Goal: Task Accomplishment & Management: Use online tool/utility

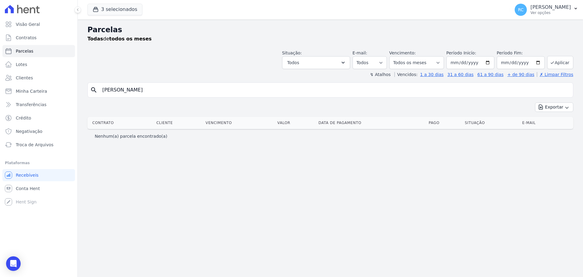
select select
type input "Lucas Santos Silva"
select select
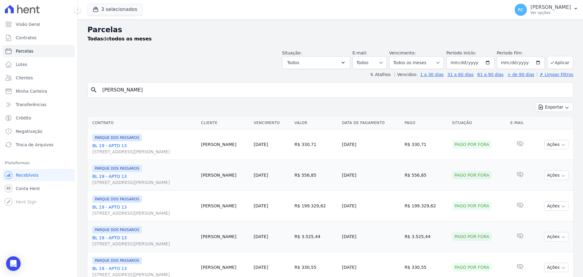
drag, startPoint x: 100, startPoint y: 92, endPoint x: 1, endPoint y: 98, distance: 99.5
click at [1, 98] on div "Visão Geral Contratos Parcelas Lotes Clientes Minha Carteira Transferências Cré…" at bounding box center [291, 138] width 583 height 277
click at [184, 90] on input "Lucas Santos Silva" at bounding box center [335, 90] width 472 height 12
paste input "iliane Argenton Dos Santos"
type input "[PERSON_NAME] [PERSON_NAME]"
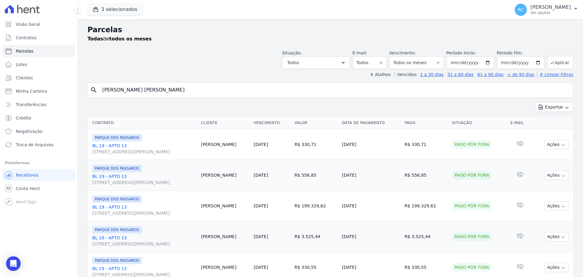
select select
click at [407, 63] on select "Filtrar por período ──────── Todos os meses Dezembro/2021 Janeiro/2022 Fevereir…" at bounding box center [416, 62] width 55 height 13
click at [317, 64] on button "Todos" at bounding box center [316, 62] width 68 height 13
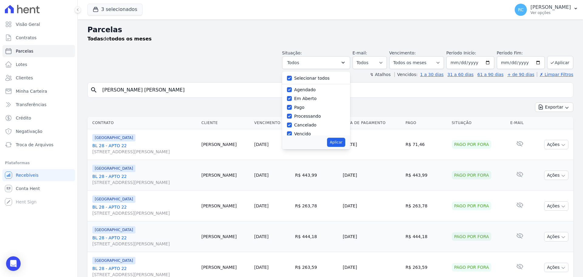
drag, startPoint x: 303, startPoint y: 74, endPoint x: 299, endPoint y: 78, distance: 4.9
click at [302, 75] on div "Selecionar todos" at bounding box center [316, 78] width 58 height 9
click at [299, 78] on label "Selecionar todos" at bounding box center [312, 78] width 36 height 5
click at [292, 78] on input "Selecionar todos" at bounding box center [289, 78] width 5 height 5
checkbox input "false"
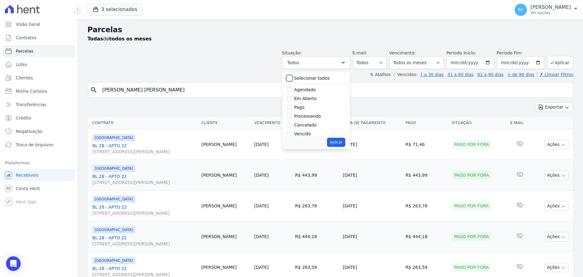
checkbox input "false"
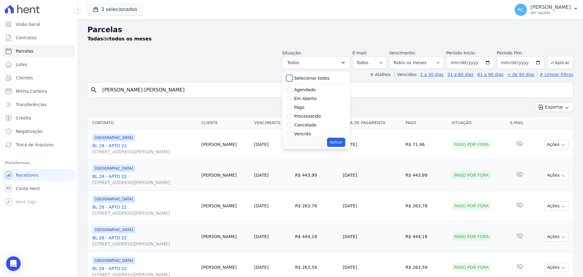
checkbox input "false"
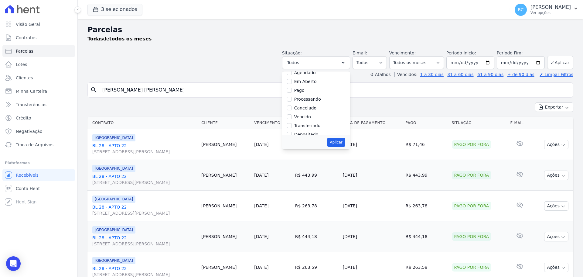
scroll to position [30, 0]
click at [301, 103] on label "Vencido" at bounding box center [302, 103] width 17 height 5
click at [292, 103] on input "Vencido" at bounding box center [289, 103] width 5 height 5
checkbox input "true"
click at [334, 143] on button "Aplicar" at bounding box center [336, 142] width 18 height 9
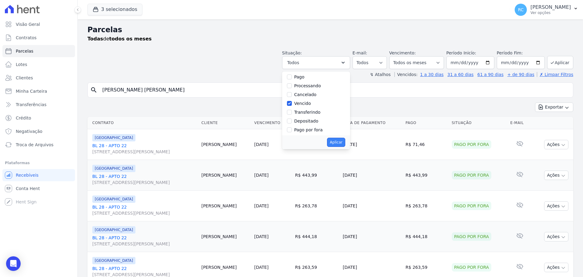
select select "overdue"
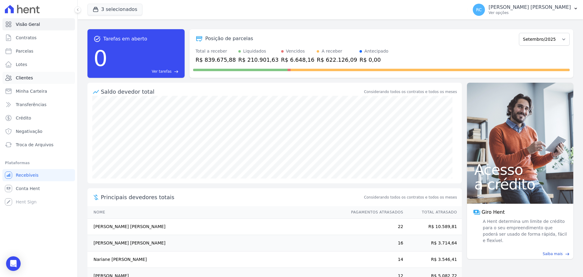
click at [36, 79] on link "Clientes" at bounding box center [38, 78] width 73 height 12
click at [40, 51] on link "Parcelas" at bounding box center [38, 51] width 73 height 12
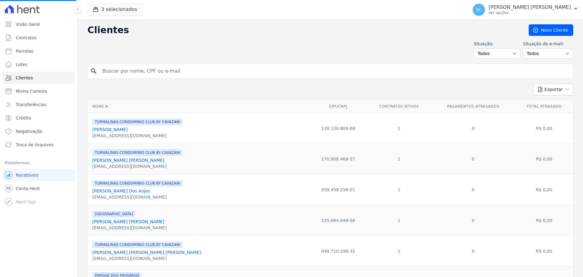
click at [174, 74] on input "search" at bounding box center [335, 71] width 472 height 12
paste input "[PERSON_NAME] [PERSON_NAME]"
type input "[PERSON_NAME] [PERSON_NAME]"
select select
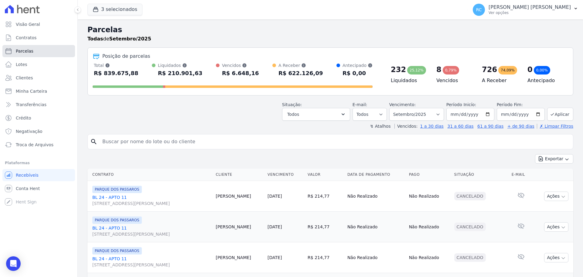
click at [46, 53] on link "Parcelas" at bounding box center [38, 51] width 73 height 12
select select
click at [146, 144] on input "search" at bounding box center [335, 141] width 472 height 12
paste input "[PERSON_NAME] [PERSON_NAME]"
type input "[PERSON_NAME] [PERSON_NAME]"
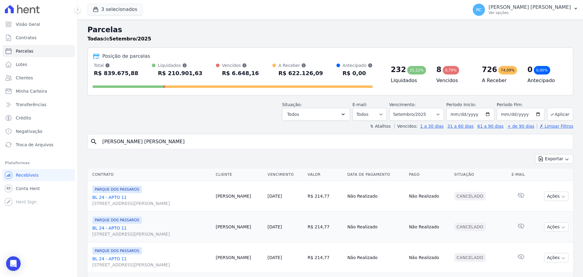
select select
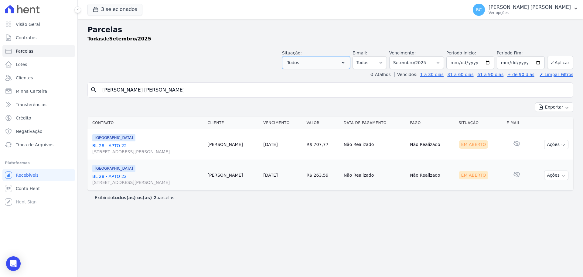
click at [338, 67] on button "Todos" at bounding box center [316, 62] width 68 height 13
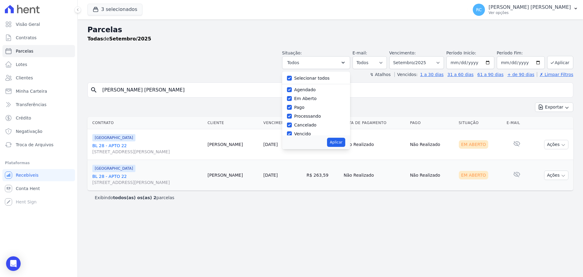
click at [307, 79] on label "Selecionar todos" at bounding box center [312, 78] width 36 height 5
click at [292, 79] on input "Selecionar todos" at bounding box center [289, 78] width 5 height 5
checkbox input "false"
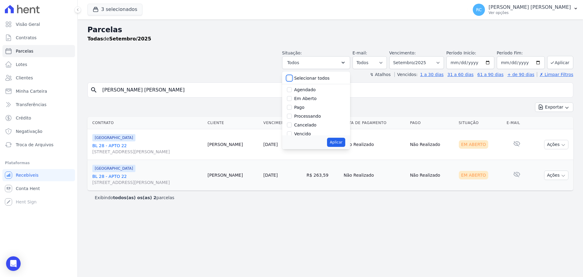
checkbox input "false"
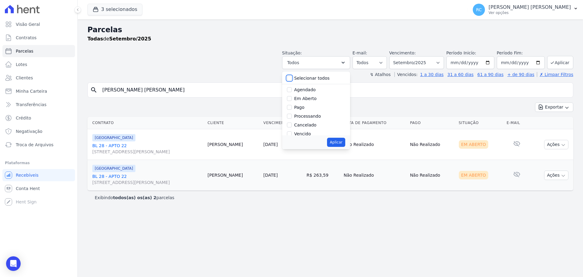
checkbox input "false"
click at [301, 133] on div "Vencido" at bounding box center [316, 133] width 58 height 9
click at [292, 134] on input "Vencido" at bounding box center [289, 133] width 5 height 5
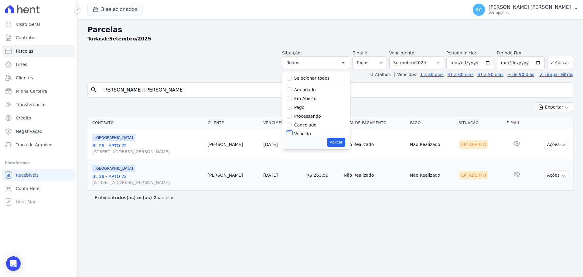
checkbox input "true"
click at [345, 143] on button "Aplicar" at bounding box center [336, 142] width 18 height 9
select select "overdue"
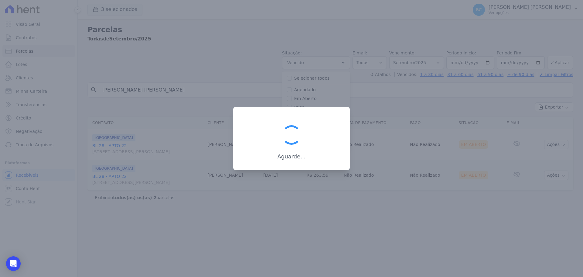
scroll to position [11, 0]
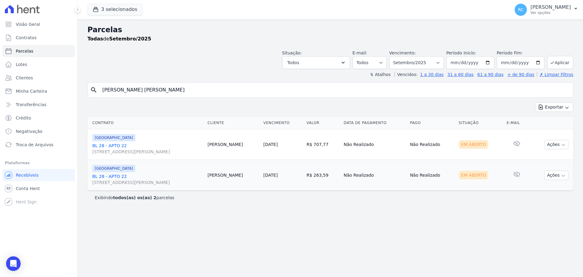
select select "overdue"
click at [426, 61] on select "Filtrar por período ──────── Todos os meses Dezembro/2021 Janeiro/2022 Fevereir…" at bounding box center [416, 62] width 55 height 13
select select "all"
click at [398, 56] on select "Filtrar por período ──────── Todos os meses Dezembro/2021 Janeiro/2022 Fevereir…" at bounding box center [416, 62] width 55 height 13
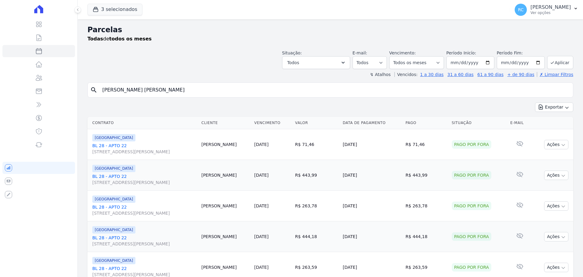
select select
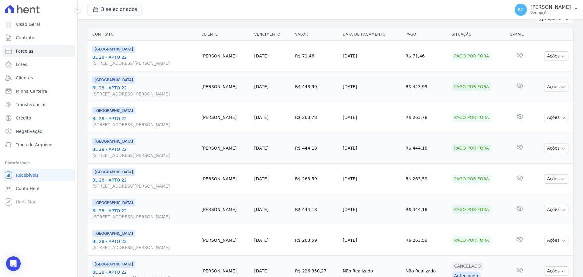
scroll to position [243, 0]
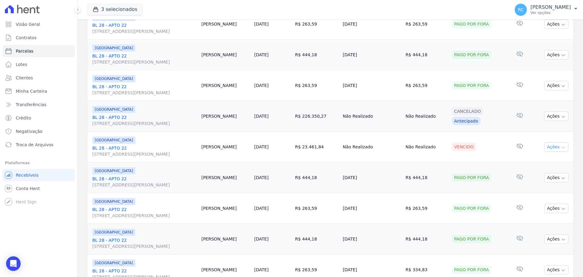
click at [546, 144] on button "Ações" at bounding box center [556, 146] width 24 height 9
click at [291, 166] on td "[DATE]" at bounding box center [272, 177] width 41 height 31
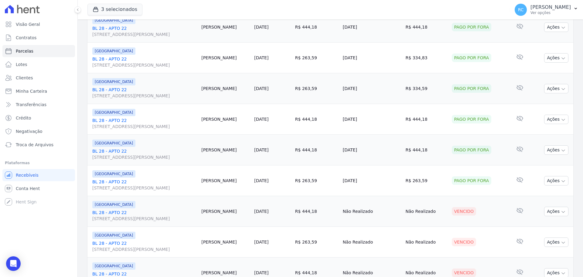
scroll to position [546, 0]
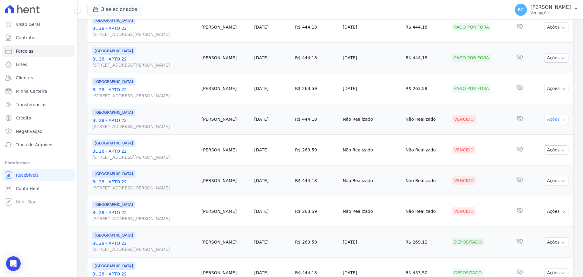
click at [555, 120] on button "Ações" at bounding box center [556, 118] width 24 height 9
click at [540, 168] on link "Liquidação Manual" at bounding box center [554, 166] width 58 height 11
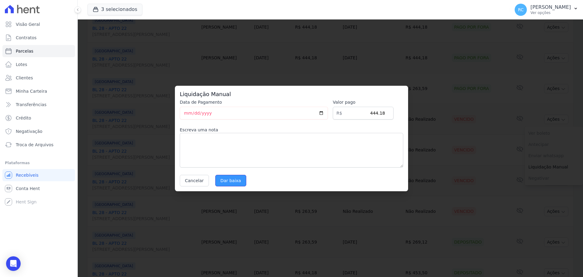
click at [233, 177] on input "Dar baixa" at bounding box center [230, 181] width 31 height 12
select select
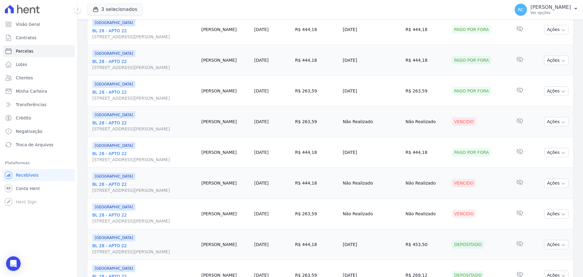
scroll to position [577, 0]
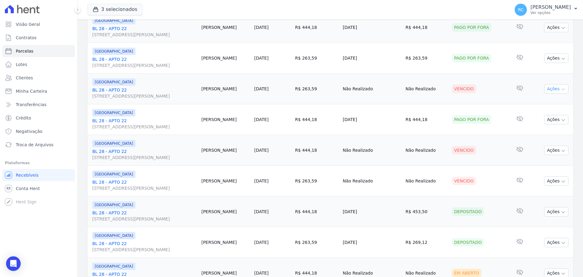
drag, startPoint x: 545, startPoint y: 93, endPoint x: 545, endPoint y: 105, distance: 12.7
click at [546, 92] on button "Ações" at bounding box center [556, 88] width 24 height 9
click at [550, 137] on link "Liquidação Manual" at bounding box center [554, 136] width 58 height 11
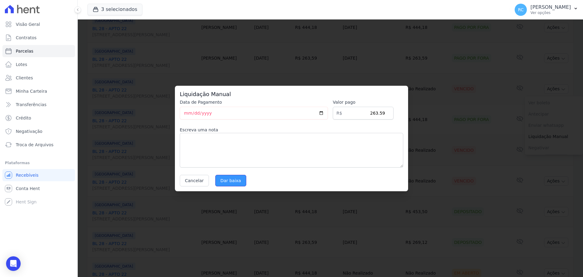
click at [231, 179] on input "Dar baixa" at bounding box center [230, 181] width 31 height 12
select select
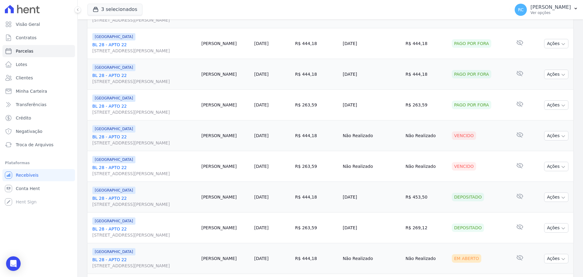
scroll to position [607, 0]
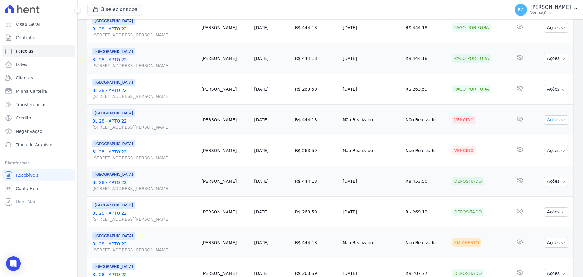
click at [549, 120] on button "Ações" at bounding box center [556, 119] width 24 height 9
click at [532, 170] on link "Liquidação Manual" at bounding box center [554, 167] width 58 height 11
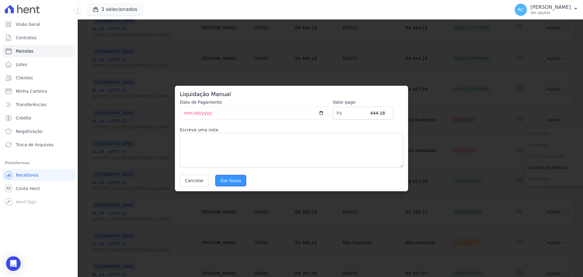
click at [224, 182] on input "Dar baixa" at bounding box center [230, 181] width 31 height 12
select select
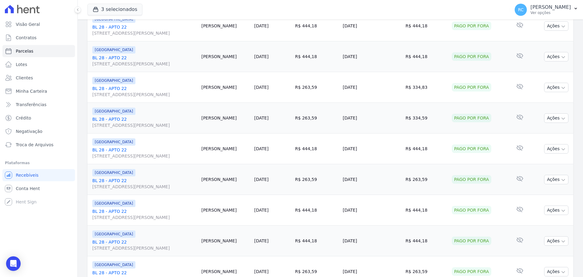
scroll to position [577, 0]
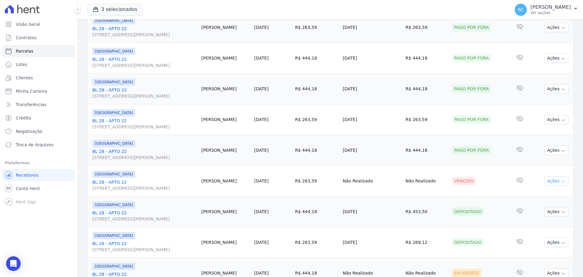
click at [554, 182] on button "Ações" at bounding box center [556, 180] width 24 height 9
click at [538, 227] on link "Liquidação Manual" at bounding box center [554, 228] width 58 height 11
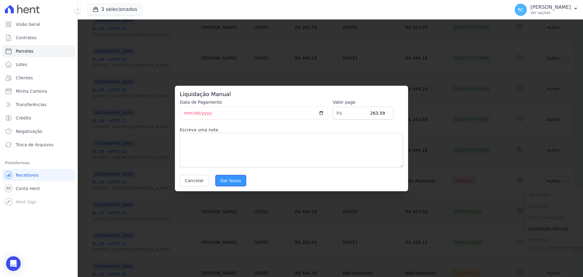
click at [237, 182] on input "Dar baixa" at bounding box center [230, 181] width 31 height 12
select select
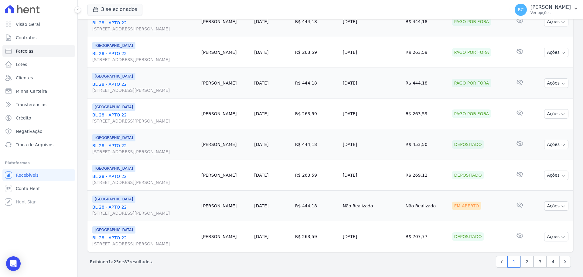
scroll to position [645, 0]
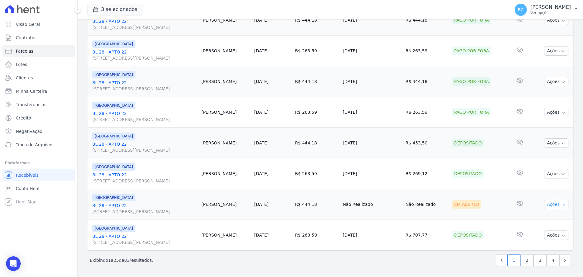
click at [550, 209] on button "Ações" at bounding box center [556, 203] width 24 height 9
click at [539, 251] on link "Liquidação Manual" at bounding box center [554, 251] width 58 height 11
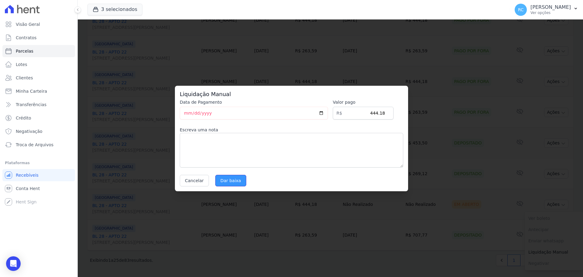
click at [233, 182] on input "Dar baixa" at bounding box center [230, 181] width 31 height 12
select select
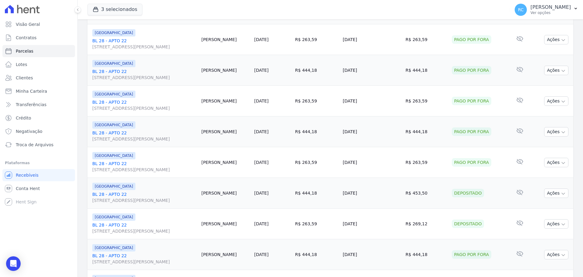
scroll to position [645, 0]
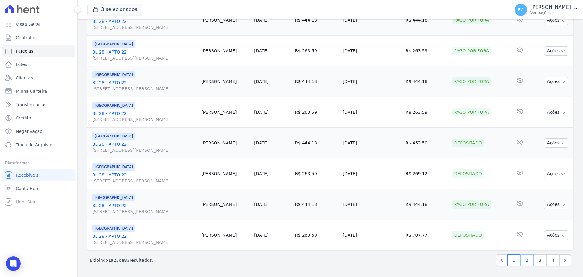
click at [520, 261] on link "2" at bounding box center [526, 260] width 13 height 12
select select
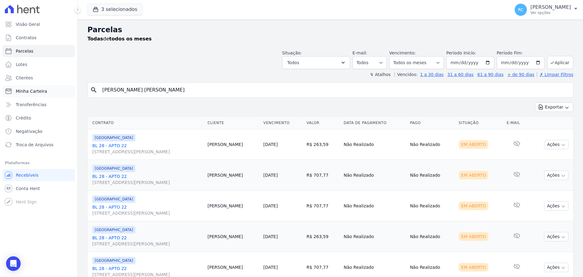
drag, startPoint x: 168, startPoint y: 87, endPoint x: 3, endPoint y: 89, distance: 165.5
click at [3, 89] on div "Visão Geral Contratos Parcelas Lotes Clientes Minha Carteira Transferências Cré…" at bounding box center [291, 138] width 583 height 277
paste input "Felipe Rodrigues Correa"
type input "Felipe Rodrigues Correa"
select select
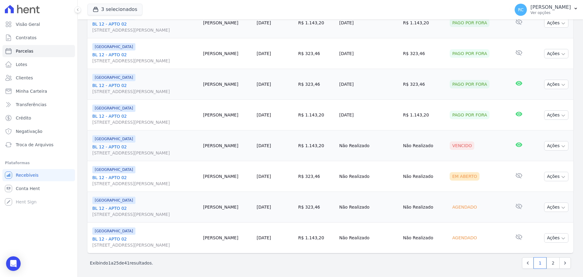
scroll to position [645, 0]
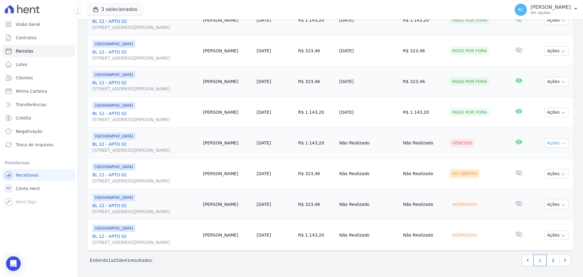
click at [549, 142] on button "Ações" at bounding box center [556, 142] width 24 height 9
click at [542, 190] on link "Liquidação Manual" at bounding box center [554, 190] width 58 height 11
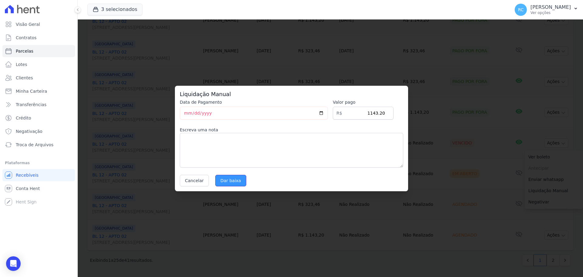
click at [229, 183] on input "Dar baixa" at bounding box center [230, 181] width 31 height 12
select select
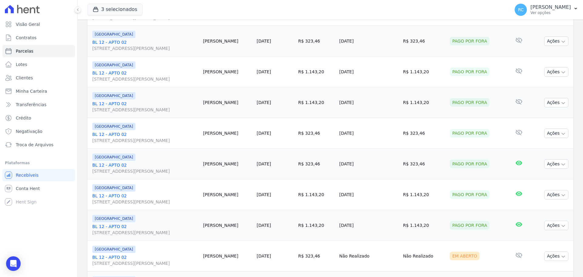
scroll to position [645, 0]
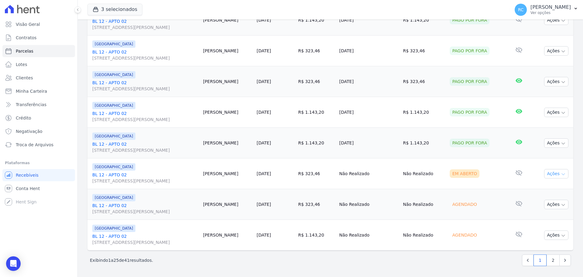
click at [562, 173] on icon "button" at bounding box center [563, 174] width 3 height 2
click at [536, 220] on link "Liquidação Manual" at bounding box center [554, 221] width 58 height 11
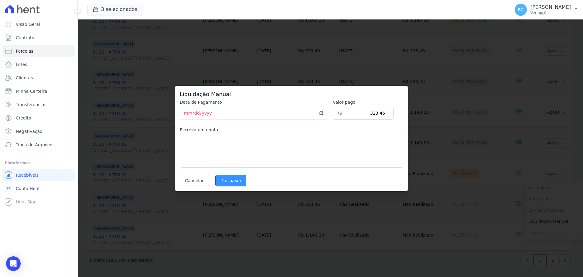
click at [229, 178] on input "Dar baixa" at bounding box center [230, 181] width 31 height 12
select select
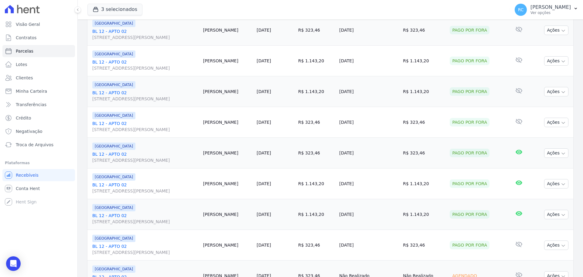
scroll to position [645, 0]
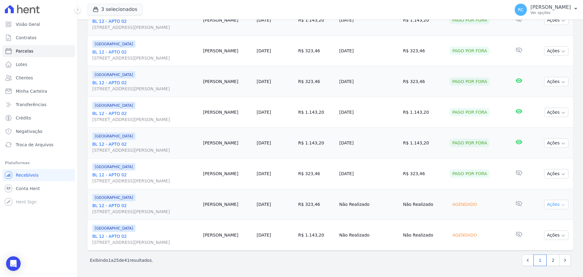
click at [551, 205] on button "Ações" at bounding box center [556, 203] width 24 height 9
click at [533, 252] on link "Liquidação Manual" at bounding box center [554, 251] width 58 height 11
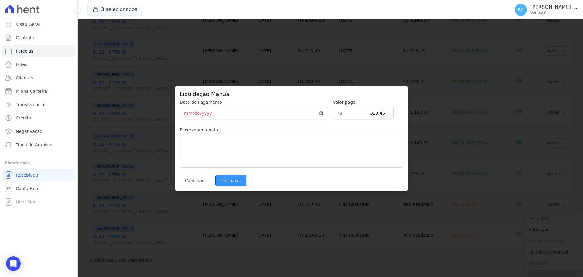
click at [215, 182] on input "Dar baixa" at bounding box center [230, 181] width 31 height 12
select select
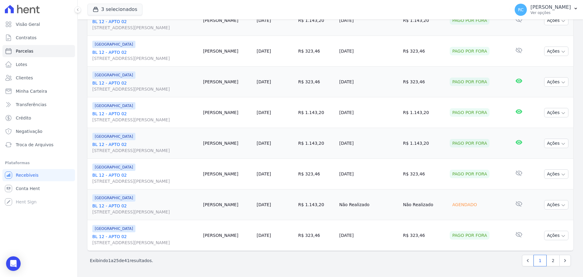
scroll to position [645, 0]
click at [561, 202] on icon "button" at bounding box center [563, 204] width 5 height 5
click at [530, 252] on link "Liquidação Manual" at bounding box center [554, 251] width 58 height 11
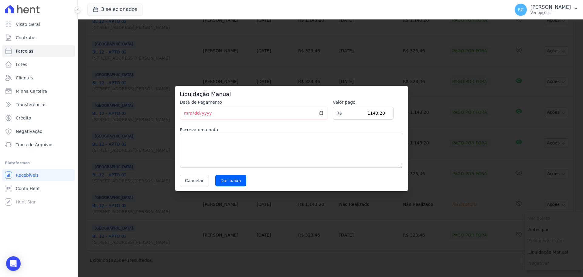
click at [229, 172] on div "Data de Pagamento 2025-09-09 Valor pago R$ 1143.20 Escreva uma nota Cancelar Da…" at bounding box center [291, 142] width 223 height 87
click at [227, 179] on input "Dar baixa" at bounding box center [230, 181] width 31 height 12
select select
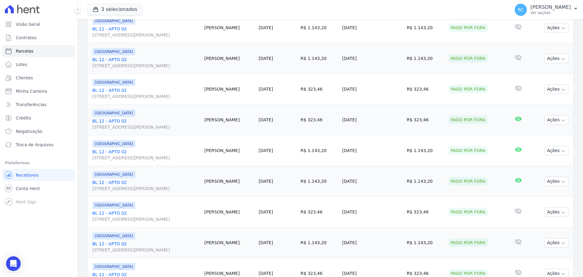
scroll to position [645, 0]
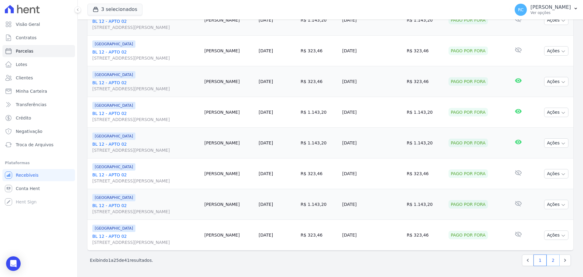
click at [552, 259] on link "2" at bounding box center [552, 260] width 13 height 12
select select
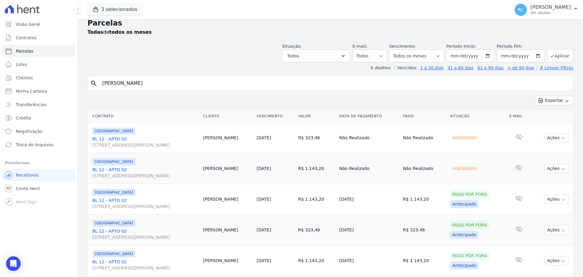
scroll to position [5, 0]
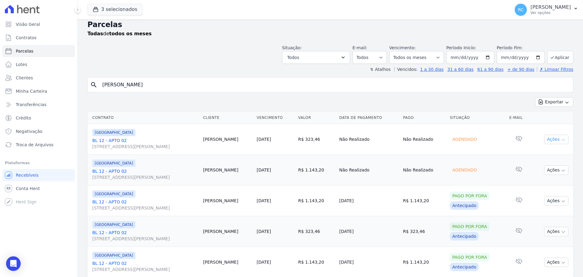
drag, startPoint x: 544, startPoint y: 135, endPoint x: 550, endPoint y: 138, distance: 7.1
click at [550, 138] on button "Ações" at bounding box center [556, 138] width 24 height 9
click at [531, 188] on link "Liquidação Manual" at bounding box center [554, 186] width 58 height 11
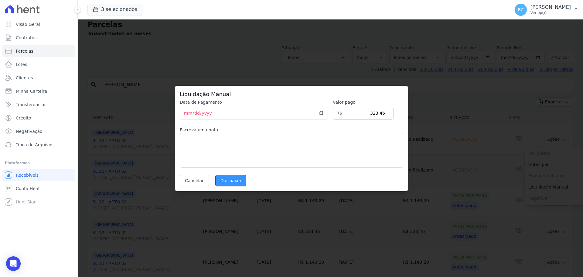
click at [233, 176] on input "Dar baixa" at bounding box center [230, 181] width 31 height 12
select select
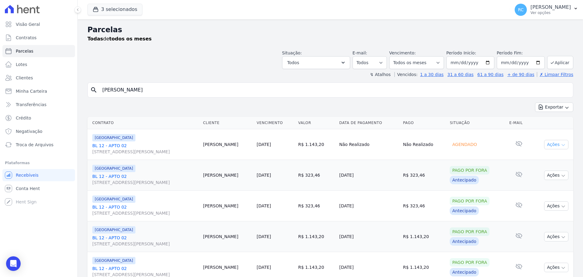
click at [549, 146] on button "Ações" at bounding box center [556, 144] width 24 height 9
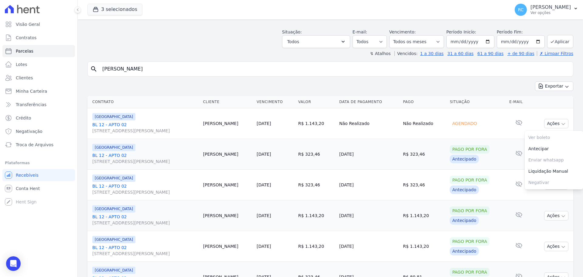
scroll to position [91, 0]
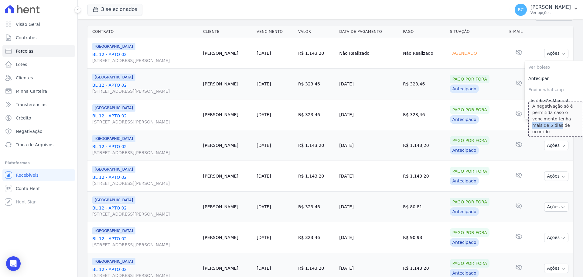
drag, startPoint x: 552, startPoint y: 104, endPoint x: 559, endPoint y: 97, distance: 9.7
click at [559, 101] on div "A negativação só é permitida caso o vencimento tenha mais de 5 dias de ocorrido" at bounding box center [555, 118] width 55 height 35
click at [552, 100] on link "Liquidação Manual" at bounding box center [554, 100] width 58 height 11
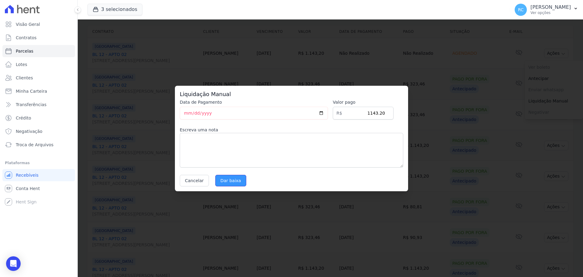
click at [227, 176] on input "Dar baixa" at bounding box center [230, 181] width 31 height 12
select select
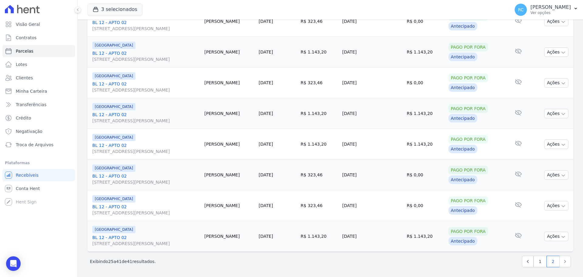
scroll to position [369, 0]
click at [538, 260] on link "1" at bounding box center [539, 260] width 13 height 12
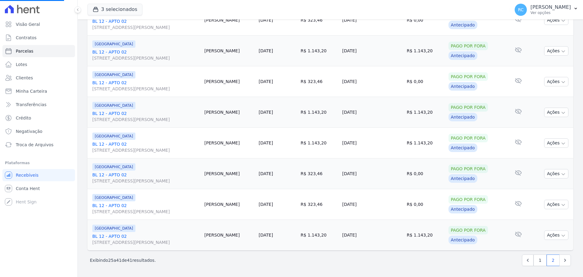
select select
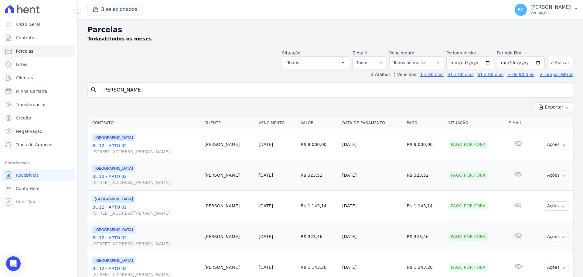
drag, startPoint x: 183, startPoint y: 92, endPoint x: 0, endPoint y: 119, distance: 184.8
click at [0, 119] on div "Visão Geral Contratos [GEOGRAPHIC_DATA] Lotes Clientes Minha Carteira Transferê…" at bounding box center [291, 138] width 583 height 277
paste input "Larissa Andrade Neves"
type input "Larissa Andrade Neves"
select select
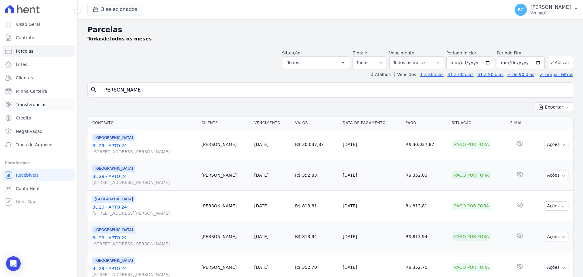
drag, startPoint x: 98, startPoint y: 106, endPoint x: 3, endPoint y: 108, distance: 94.7
click at [7, 118] on div "Visão Geral Contratos [GEOGRAPHIC_DATA] Lotes Clientes Minha Carteira Transferê…" at bounding box center [291, 138] width 583 height 277
paste input "Ricardo Castro Da Silva"
type input "Ricardo Castro Da Silva"
select select
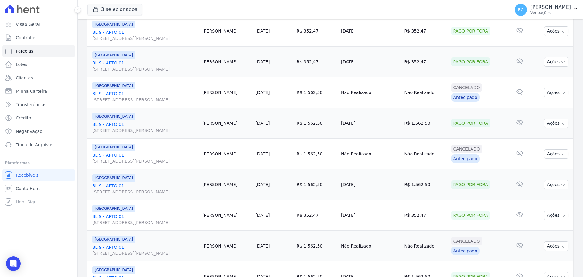
scroll to position [645, 0]
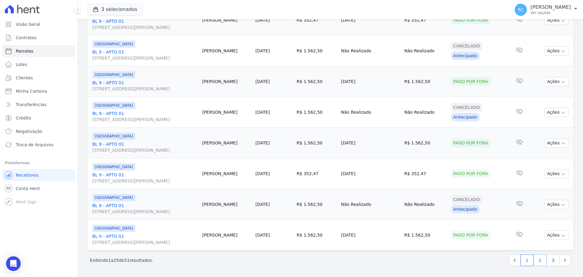
click at [538, 262] on link "2" at bounding box center [539, 260] width 13 height 12
select select
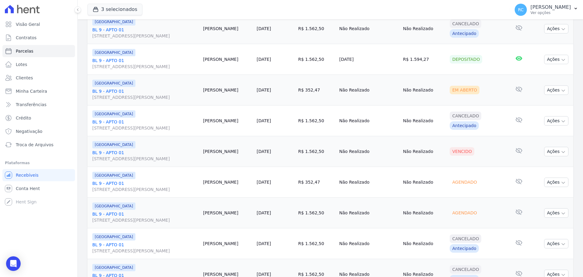
scroll to position [455, 0]
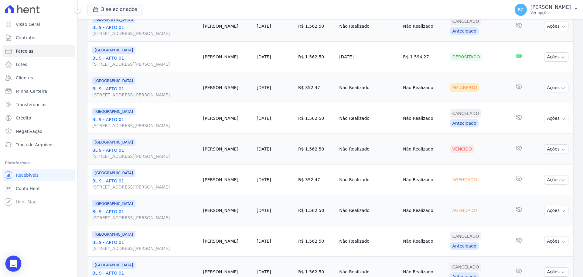
click at [14, 266] on icon "Open Intercom Messenger" at bounding box center [13, 263] width 7 height 8
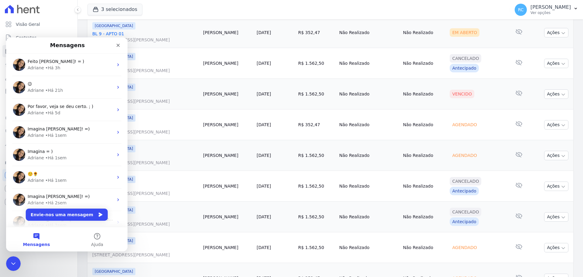
scroll to position [494, 0]
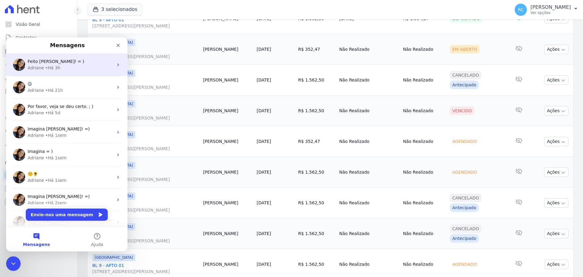
click at [67, 62] on div "Feito Raquel! = )" at bounding box center [71, 61] width 86 height 6
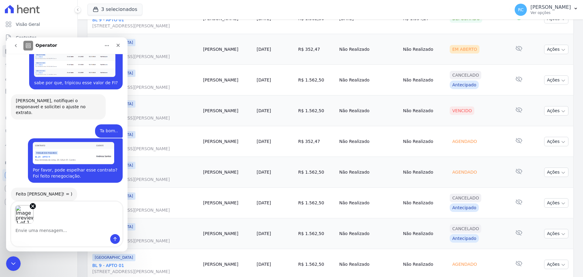
scroll to position [236, 0]
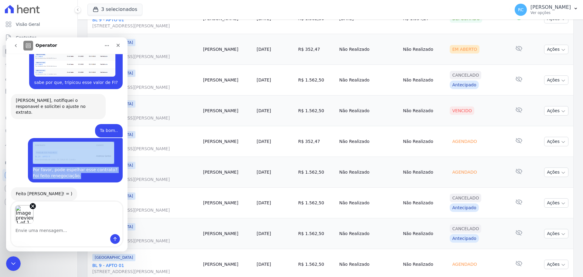
drag, startPoint x: 70, startPoint y: 163, endPoint x: 25, endPoint y: 161, distance: 45.0
click at [28, 161] on div "Por favor, pode espelhar esse contrato? Foi feito renegociação. Raquel • Há 3h" at bounding box center [75, 160] width 95 height 45
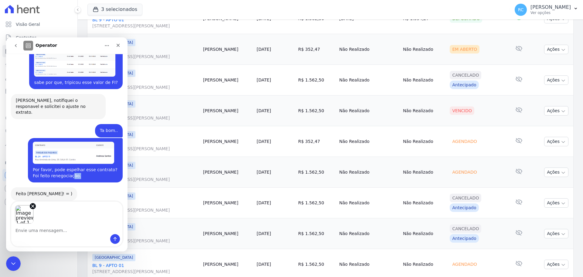
click at [61, 166] on div "Por favor, pode espelhar esse contrato? Foi feito renegociação. Raquel • Há 3h" at bounding box center [75, 160] width 95 height 45
drag, startPoint x: 104, startPoint y: 157, endPoint x: 31, endPoint y: 158, distance: 73.5
click at [33, 167] on div "Por favor, pode espelhar esse contrato? Foi feito renegociação." at bounding box center [75, 173] width 85 height 12
copy div "Por favor, pode espelhar esse contrato?"
click at [50, 227] on textarea "Envie uma mensagem..." at bounding box center [66, 228] width 111 height 10
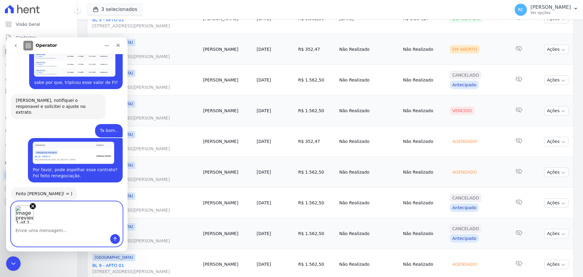
paste textarea "Por favor, pode espelhar esse contrato?"
type textarea "Por favor, pode espelhar esse contrato?"
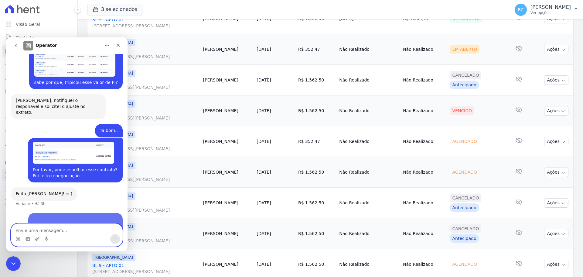
scroll to position [252, 0]
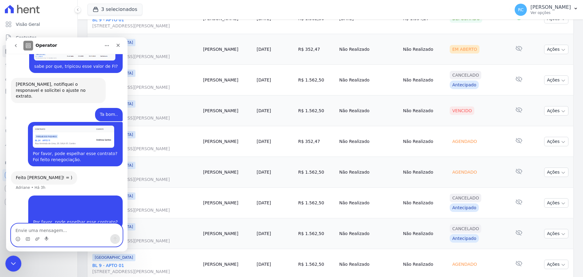
click at [5, 267] on html at bounding box center [12, 262] width 15 height 15
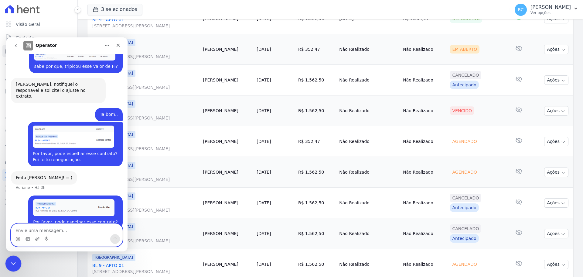
click at [13, 257] on div "Fechar mensagem da Intercom" at bounding box center [12, 262] width 15 height 15
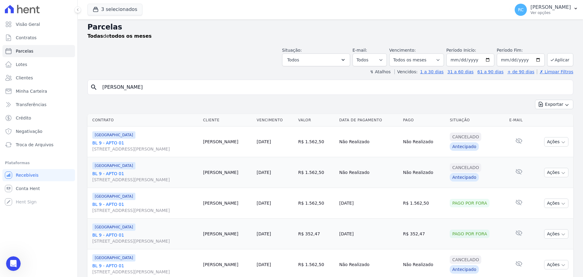
scroll to position [0, 0]
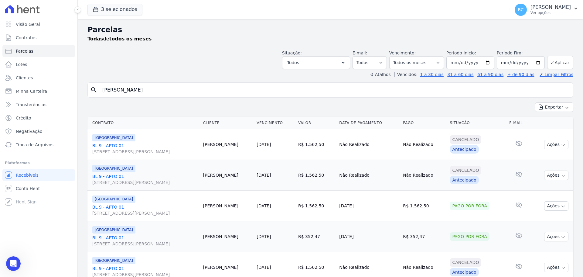
drag, startPoint x: 175, startPoint y: 90, endPoint x: 0, endPoint y: 122, distance: 178.3
click at [0, 123] on div "Visão Geral Contratos [GEOGRAPHIC_DATA] Lotes Clientes Minha Carteira Transferê…" at bounding box center [291, 138] width 583 height 277
paste input "Ulysses Cavalcante Soares"
type input "Ulysses Cavalcante Soares"
select select
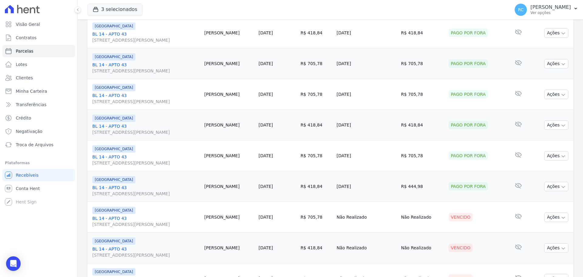
scroll to position [645, 0]
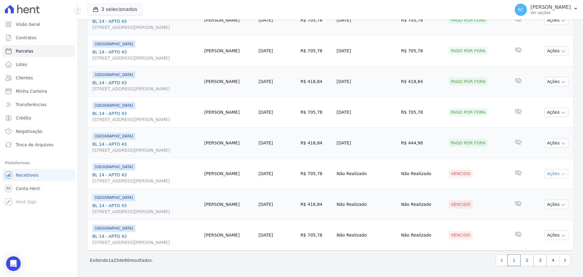
click at [549, 173] on button "Ações" at bounding box center [556, 173] width 24 height 9
click at [537, 224] on div "A negativação só é permitida caso o vencimento tenha mais de 5 dias de ocorrido" at bounding box center [555, 218] width 55 height 35
click at [561, 219] on link "Liquidação Manual" at bounding box center [554, 221] width 58 height 11
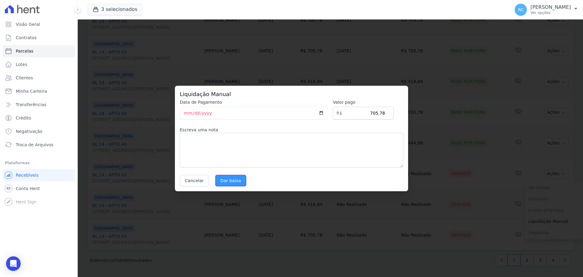
click at [227, 179] on input "Dar baixa" at bounding box center [230, 181] width 31 height 12
select select
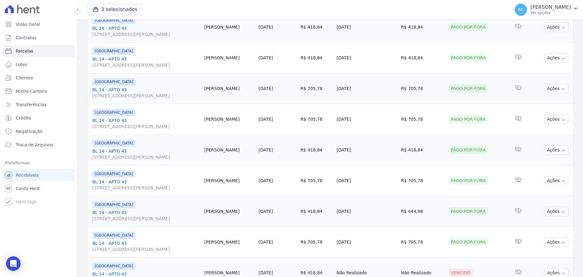
scroll to position [645, 0]
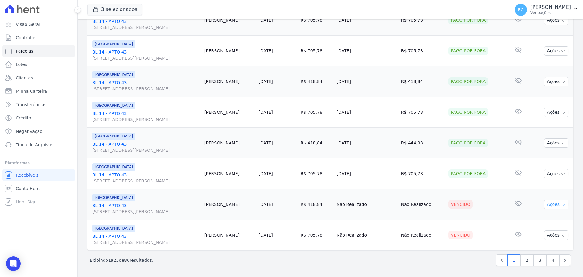
click at [551, 204] on button "Ações" at bounding box center [556, 203] width 24 height 9
click at [530, 253] on link "Liquidação Manual" at bounding box center [554, 251] width 58 height 11
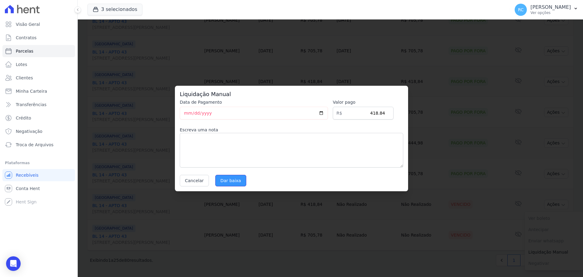
click at [219, 181] on input "Dar baixa" at bounding box center [230, 181] width 31 height 12
select select
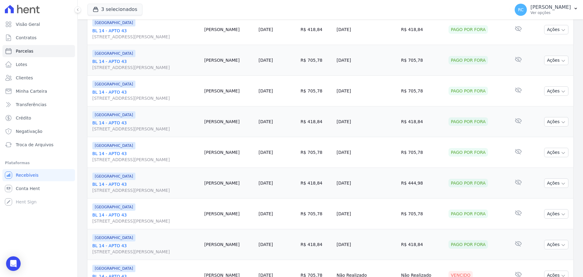
scroll to position [645, 0]
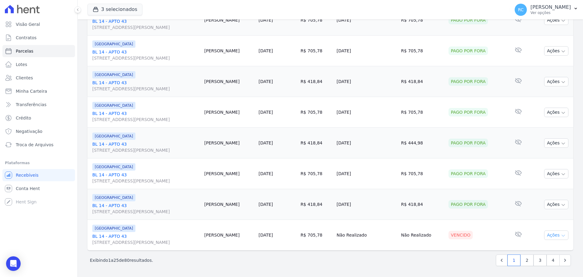
drag, startPoint x: 542, startPoint y: 237, endPoint x: 546, endPoint y: 235, distance: 4.6
click at [544, 237] on button "Ações" at bounding box center [556, 234] width 24 height 9
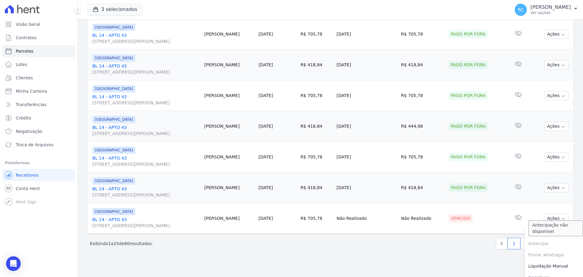
scroll to position [669, 0]
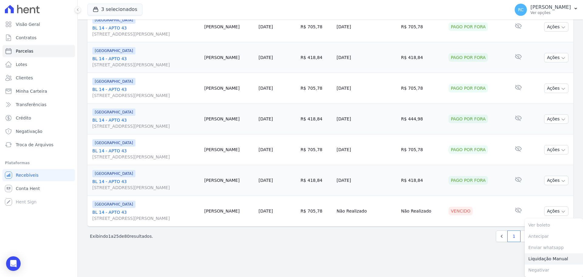
click at [535, 260] on link "Liquidação Manual" at bounding box center [554, 258] width 58 height 11
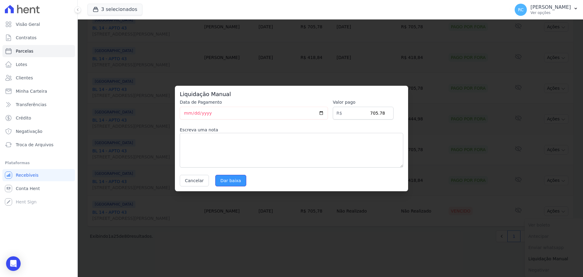
click at [236, 180] on input "Dar baixa" at bounding box center [230, 181] width 31 height 12
select select
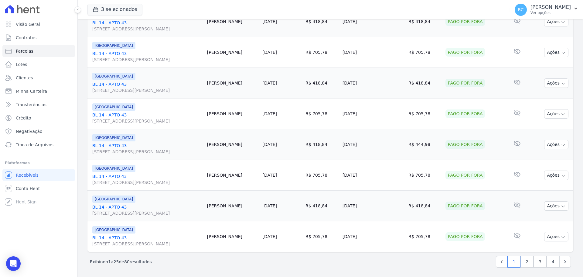
scroll to position [645, 0]
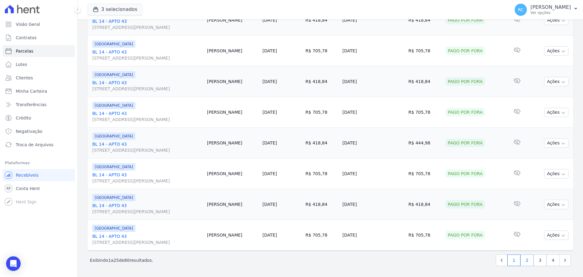
click at [520, 259] on link "2" at bounding box center [526, 260] width 13 height 12
select select
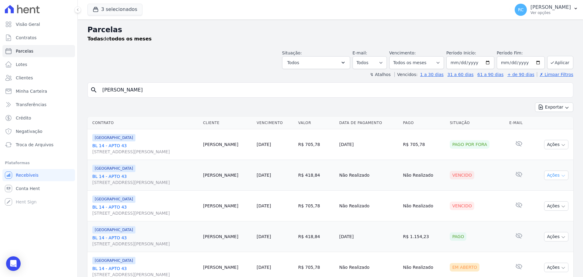
click at [552, 177] on button "Ações" at bounding box center [556, 174] width 24 height 9
click at [539, 221] on link "Liquidação Manual" at bounding box center [554, 222] width 58 height 11
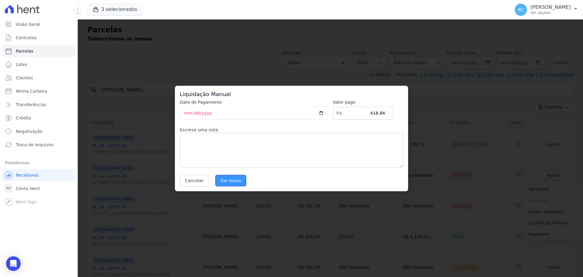
click at [227, 182] on input "Dar baixa" at bounding box center [230, 181] width 31 height 12
select select
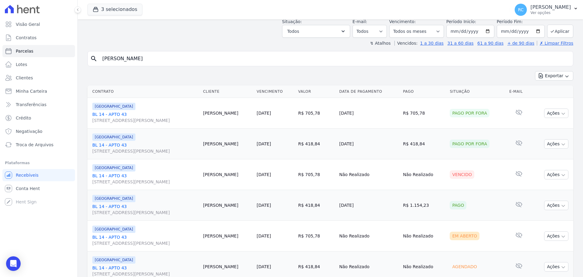
scroll to position [61, 0]
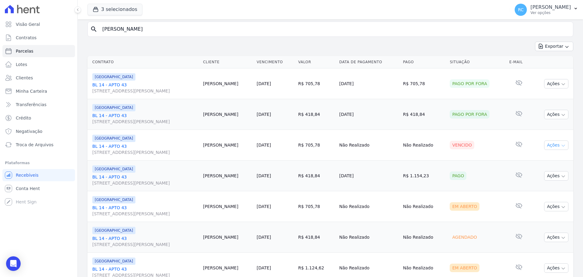
click at [546, 146] on button "Ações" at bounding box center [556, 144] width 24 height 9
click at [532, 192] on link "Liquidação Manual" at bounding box center [554, 192] width 58 height 11
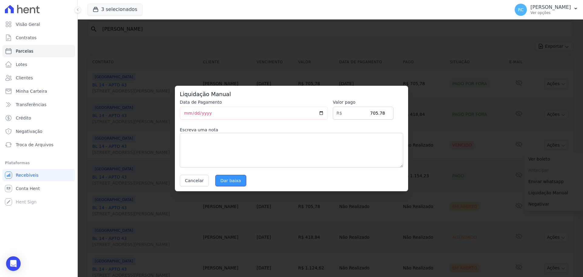
click at [229, 181] on input "Dar baixa" at bounding box center [230, 181] width 31 height 12
select select
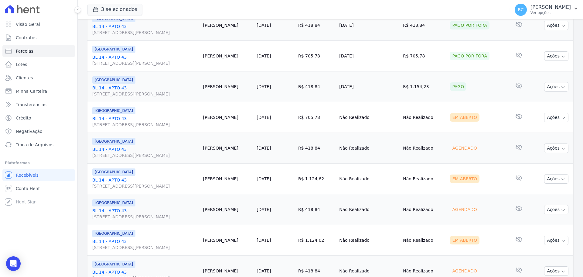
scroll to position [152, 0]
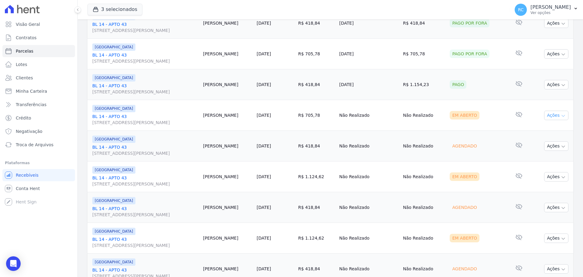
click at [554, 116] on button "Ações" at bounding box center [556, 114] width 24 height 9
click at [538, 163] on link "Liquidação Manual" at bounding box center [554, 162] width 58 height 11
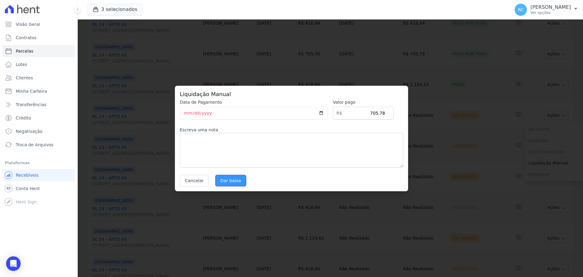
click at [220, 180] on input "Dar baixa" at bounding box center [230, 181] width 31 height 12
select select
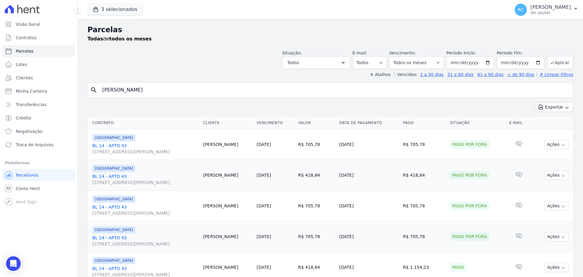
click at [198, 91] on input "Ulysses Cavalcante Soares" at bounding box center [335, 90] width 472 height 12
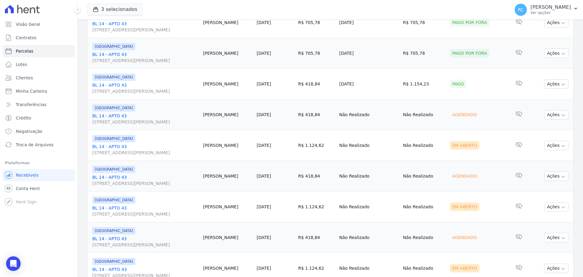
scroll to position [182, 0]
click at [416, 127] on td "Não Realizado" at bounding box center [423, 115] width 47 height 31
click at [547, 117] on button "Ações" at bounding box center [556, 115] width 24 height 9
click at [537, 163] on link "Liquidação Manual" at bounding box center [554, 163] width 58 height 11
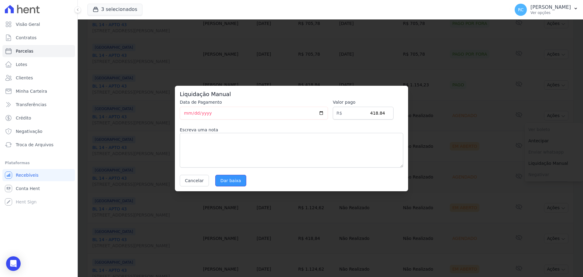
click at [234, 184] on input "Dar baixa" at bounding box center [230, 181] width 31 height 12
select select
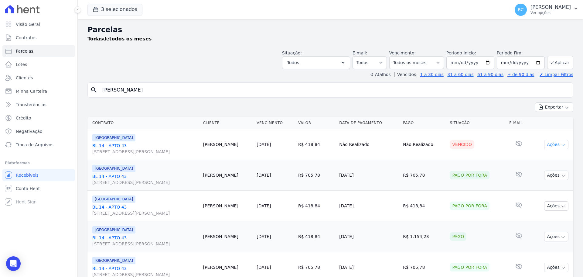
click at [553, 144] on button "Ações" at bounding box center [556, 144] width 24 height 9
click at [554, 191] on link "Liquidação Manual" at bounding box center [554, 191] width 58 height 11
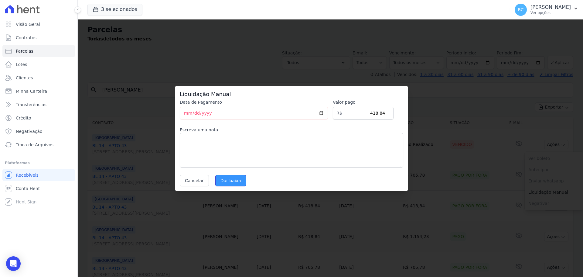
click at [238, 178] on input "Dar baixa" at bounding box center [230, 181] width 31 height 12
select select
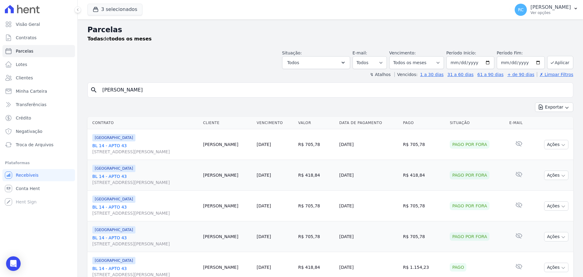
drag, startPoint x: 172, startPoint y: 87, endPoint x: 1, endPoint y: 99, distance: 171.0
click at [2, 104] on div "Visão Geral Contratos [GEOGRAPHIC_DATA] Lotes Clientes Minha Carteira Transferê…" at bounding box center [291, 138] width 583 height 277
paste input "Camila Souza De Oliveira"
type input "Camila Souza De Oliveira"
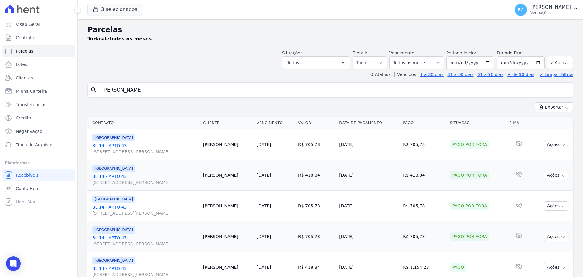
select select
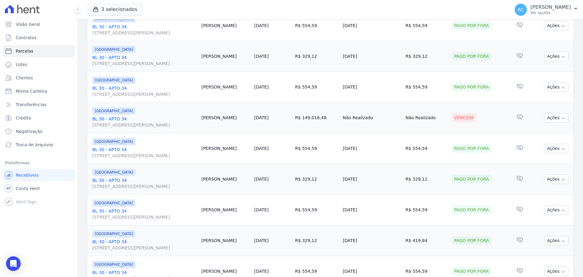
scroll to position [486, 0]
drag, startPoint x: 432, startPoint y: 117, endPoint x: 169, endPoint y: 118, distance: 262.9
click at [169, 118] on tr "PARQUE DAS FLORES BL 30 - APTO 34 Rua Arminda de Lima, 20, SALA 04, Centro Cami…" at bounding box center [330, 118] width 486 height 31
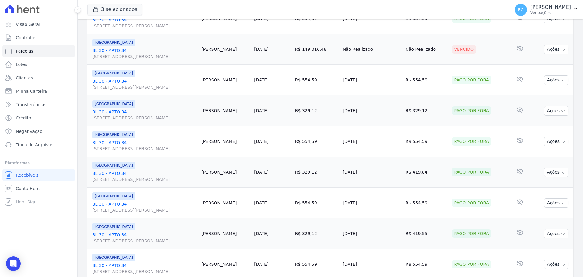
scroll to position [645, 0]
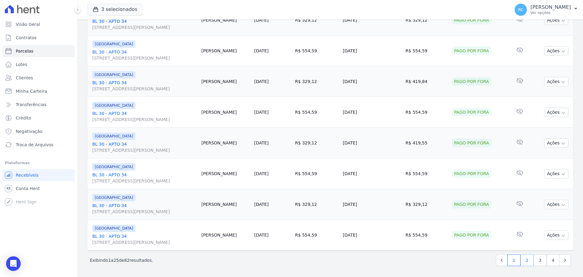
click at [521, 262] on link "2" at bounding box center [526, 260] width 13 height 12
select select
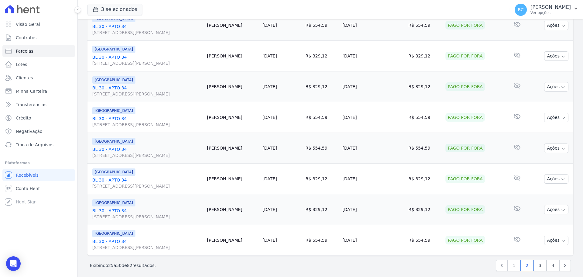
scroll to position [645, 0]
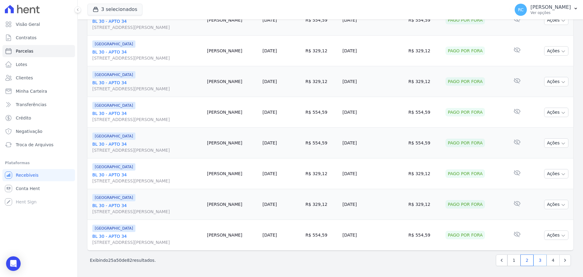
click at [536, 261] on link "3" at bounding box center [539, 260] width 13 height 12
select select
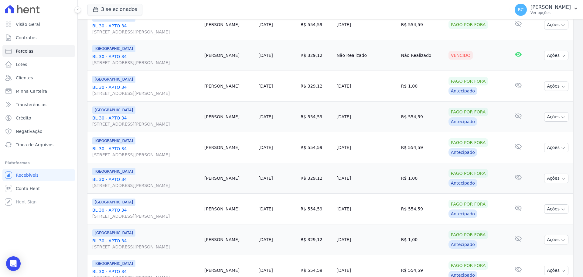
scroll to position [243, 0]
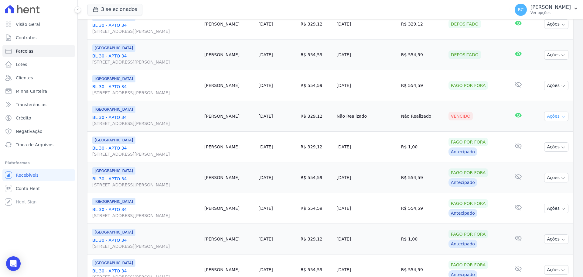
click at [544, 116] on button "Ações" at bounding box center [556, 115] width 24 height 9
click at [535, 165] on link "Liquidação Manual" at bounding box center [554, 163] width 58 height 11
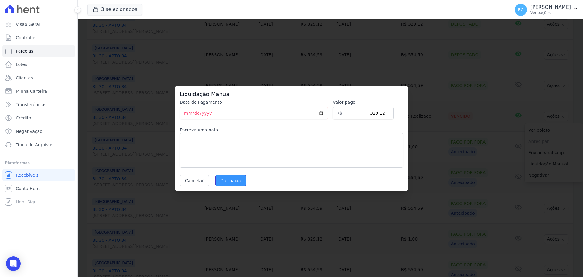
click at [224, 182] on input "Dar baixa" at bounding box center [230, 181] width 31 height 12
select select
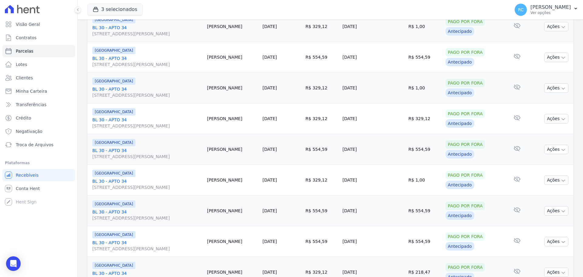
scroll to position [645, 0]
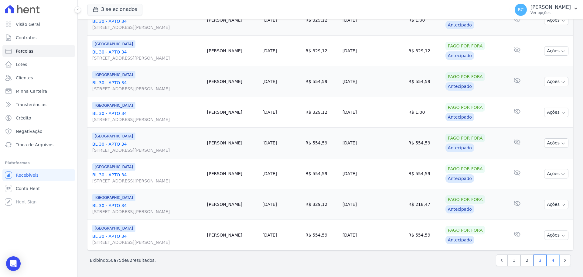
click at [551, 259] on link "4" at bounding box center [552, 260] width 13 height 12
select select
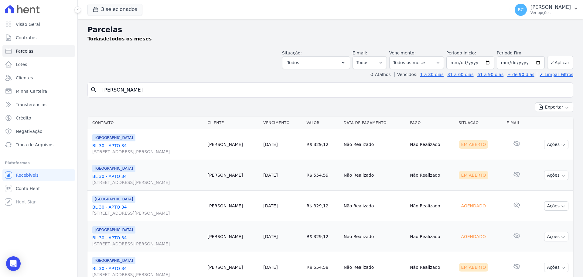
drag, startPoint x: 179, startPoint y: 85, endPoint x: 0, endPoint y: 86, distance: 178.8
click at [0, 88] on div "Visão Geral Contratos [GEOGRAPHIC_DATA] Lotes Clientes Minha Carteira Transferê…" at bounding box center [291, 138] width 583 height 277
paste input "Wesley Louren"
type input "Wesley Louren"
select select
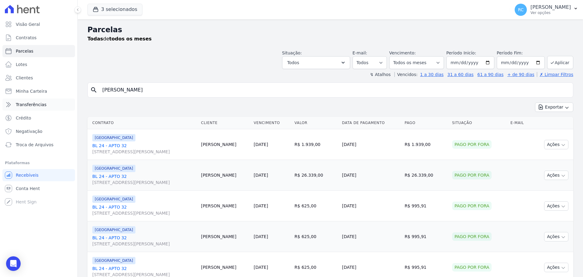
drag, startPoint x: 156, startPoint y: 92, endPoint x: 15, endPoint y: 99, distance: 140.4
click at [16, 99] on div "Visão Geral Contratos [GEOGRAPHIC_DATA] Lotes Clientes Minha Carteira Transferê…" at bounding box center [291, 138] width 583 height 277
paste input "[PERSON_NAME] [PERSON_NAME]"
type input "[PERSON_NAME] [PERSON_NAME]"
select select
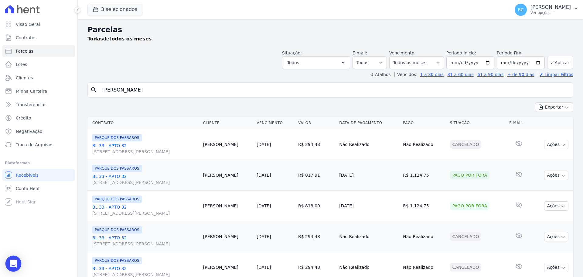
click at [9, 262] on div "Open Intercom Messenger" at bounding box center [13, 263] width 16 height 16
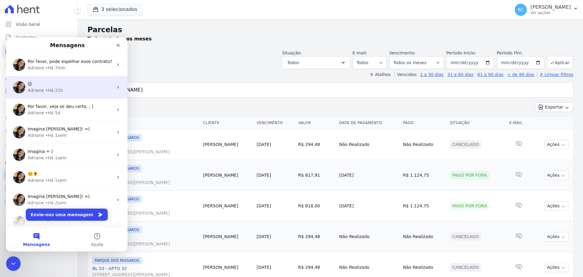
drag, startPoint x: 194, startPoint y: 128, endPoint x: 79, endPoint y: 95, distance: 119.7
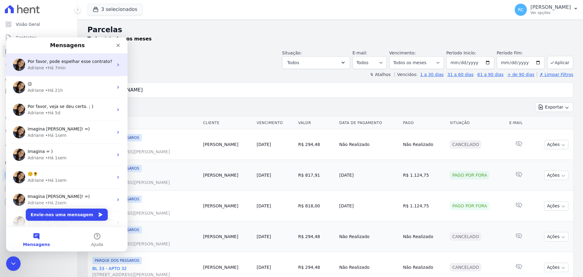
click at [80, 71] on div "Adriane • Há 7min" at bounding box center [71, 68] width 86 height 6
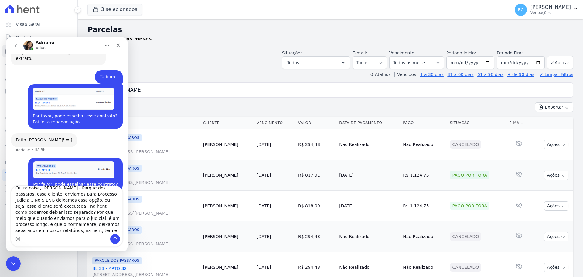
scroll to position [5, 0]
type textarea "Outra coisa, Renata Gomes Alves Soares - Parque dos passaros, essa cliente, env…"
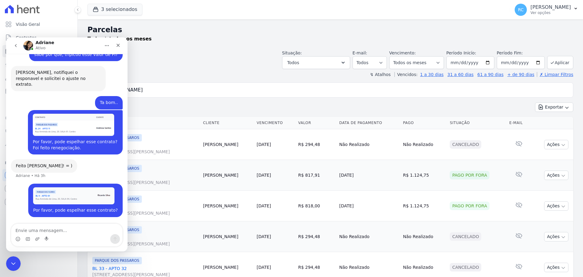
scroll to position [252, 0]
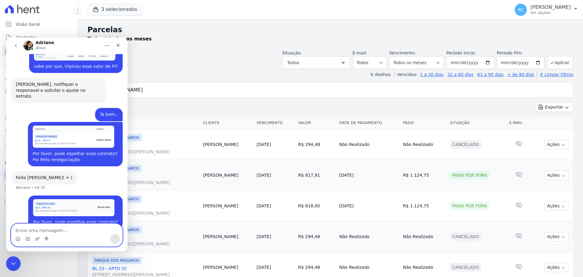
paste textarea ""Outra coisa: a cliente Renata Gomes Alves Soares – Parque dos Pássaros – foi e…"
type textarea ""Outra coisa: a cliente Renata Gomes Alves Soares – Parque dos Pássaros – foi e…"
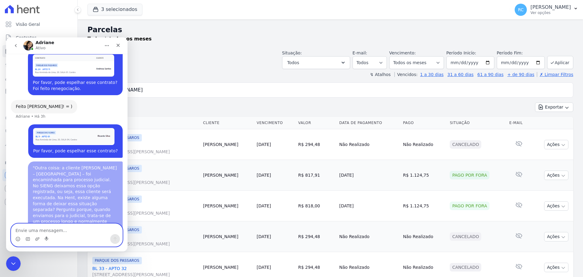
scroll to position [325, 0]
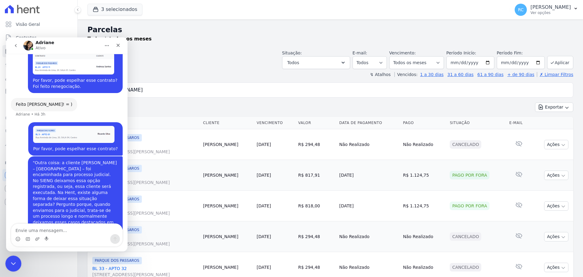
click at [11, 259] on icon "Fechar mensagem da Intercom" at bounding box center [12, 262] width 7 height 7
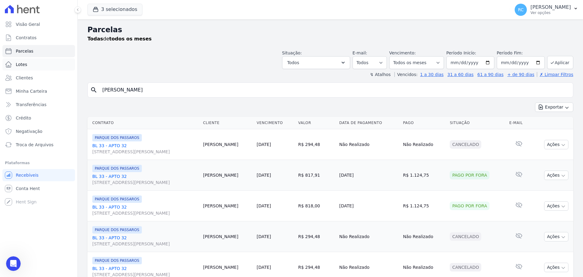
paste input "Karina Rodrigues Santiago De Almeida"
type input "Karina Rodrigues Santiago De Almeida"
select select
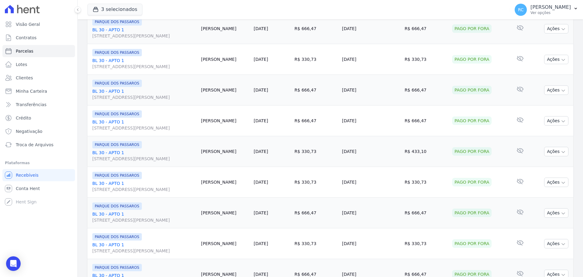
scroll to position [645, 0]
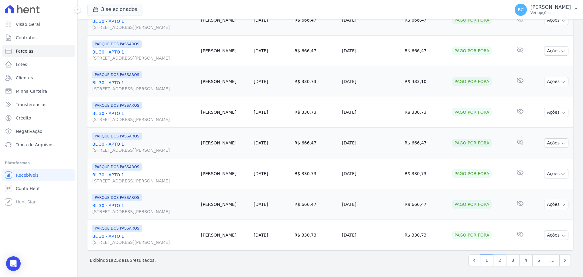
click at [497, 263] on link "2" at bounding box center [499, 260] width 13 height 12
select select
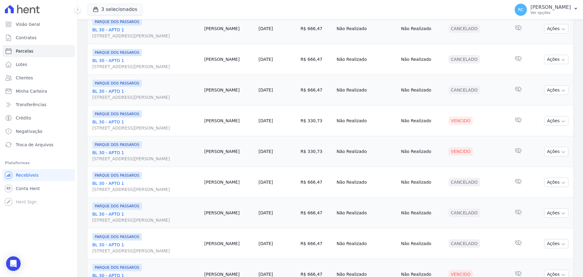
scroll to position [311, 0]
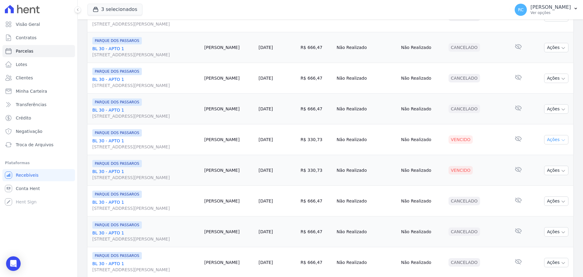
click at [544, 139] on button "Ações" at bounding box center [556, 139] width 24 height 9
click at [529, 189] on link "Liquidação Manual" at bounding box center [554, 187] width 58 height 11
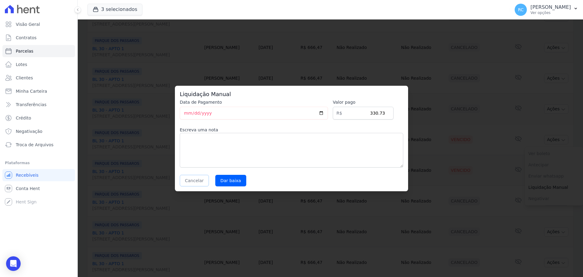
click at [186, 180] on button "Cancelar" at bounding box center [194, 181] width 29 height 12
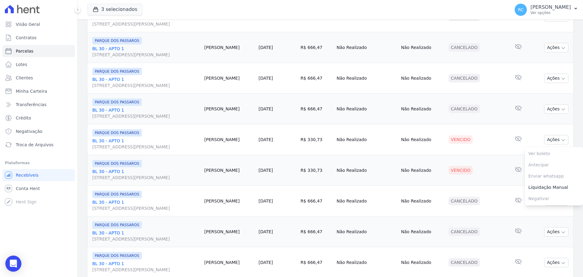
click at [18, 261] on div "Open Intercom Messenger" at bounding box center [13, 263] width 16 height 16
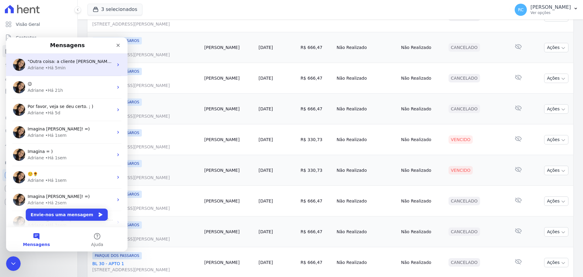
click at [76, 66] on div "Adriane • Há 5min" at bounding box center [71, 68] width 86 height 6
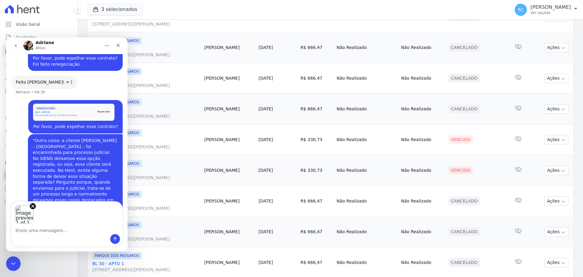
scroll to position [256, 0]
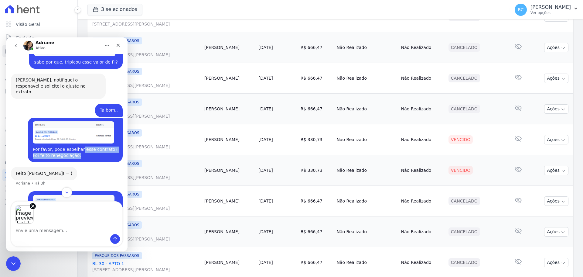
click at [74, 146] on div "Por favor, pode espelhar esse contrato? Foi feito renegociação." at bounding box center [75, 152] width 85 height 12
click at [63, 146] on div "Por favor, pode espelhar esse contrato? Foi feito renegociação." at bounding box center [75, 152] width 85 height 12
drag, startPoint x: 63, startPoint y: 144, endPoint x: 31, endPoint y: 137, distance: 32.5
click at [33, 146] on div "Por favor, pode espelhar esse contrato? Foi feito renegociação." at bounding box center [75, 152] width 85 height 12
copy div "or favor, pode espelhar esse contrato? Foi feito renegociação."
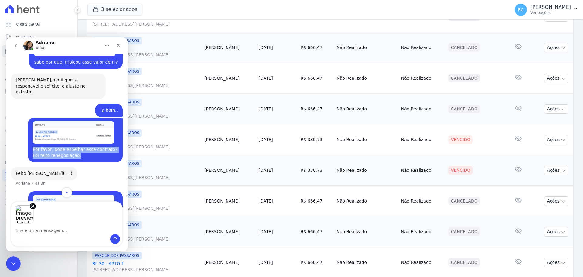
copy div "Por favor, pode espelhar esse contrato? Foi feito renegociação."
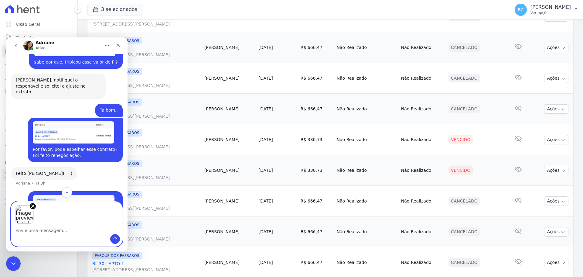
click at [32, 232] on textarea "Envie uma mensagem..." at bounding box center [66, 228] width 111 height 10
paste textarea "Por favor, pode espelhar esse contrato? Foi feito renegociação."
type textarea "Por favor, pode espelhar esse contrato? Foi feito renegociação."
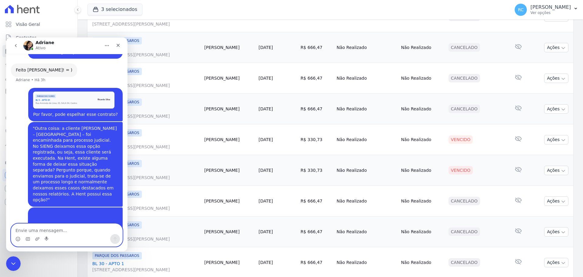
scroll to position [362, 0]
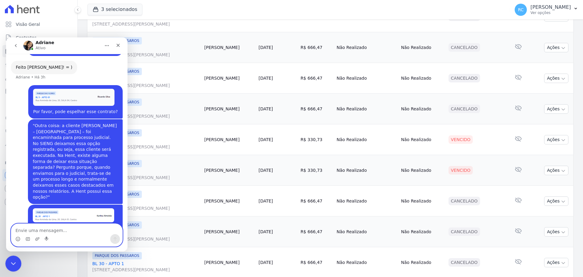
click at [9, 264] on icon "Fechar mensagem da Intercom" at bounding box center [12, 262] width 7 height 7
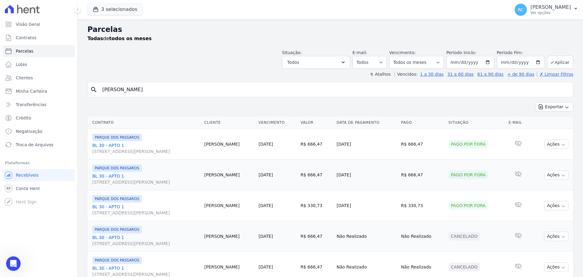
scroll to position [0, 0]
drag, startPoint x: 194, startPoint y: 88, endPoint x: 0, endPoint y: 107, distance: 195.0
click at [0, 108] on div "Visão Geral Contratos [GEOGRAPHIC_DATA] Lotes Clientes Minha Carteira Transferê…" at bounding box center [291, 138] width 583 height 277
type input "cesar san"
select select
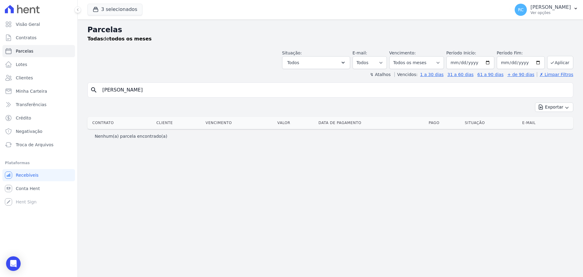
drag, startPoint x: 165, startPoint y: 82, endPoint x: 128, endPoint y: 86, distance: 37.2
click at [128, 86] on div "Parcelas Todas de todos os meses Situação: Agendado Em Aberto Pago Processando …" at bounding box center [330, 147] width 505 height 257
drag, startPoint x: 134, startPoint y: 87, endPoint x: 4, endPoint y: 104, distance: 131.2
click at [4, 104] on div "Visão Geral Contratos [GEOGRAPHIC_DATA] Lotes Clientes Minha Carteira Transferê…" at bounding box center [291, 138] width 583 height 277
paste input "Ricardo Castro Da Silva"
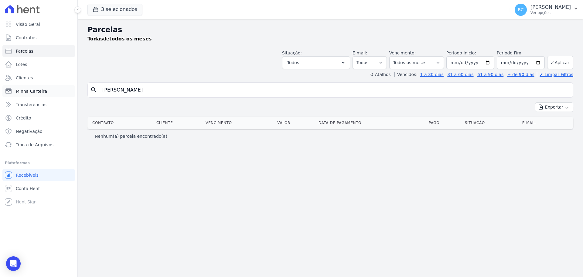
type input "Ricardo Castro Da Silva"
select select
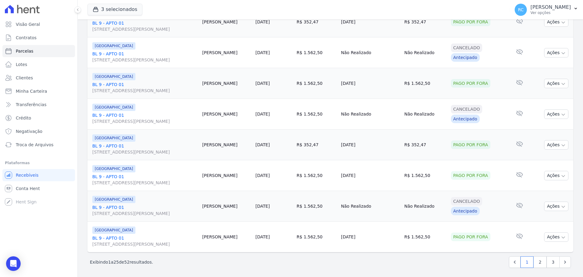
scroll to position [645, 0]
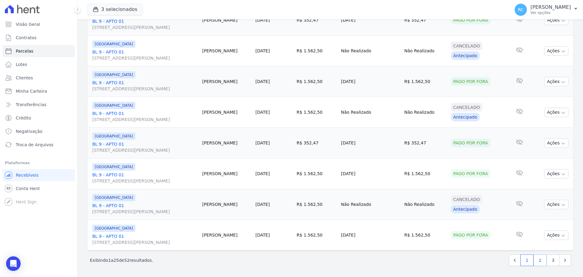
click at [535, 257] on link "2" at bounding box center [539, 260] width 13 height 12
select select
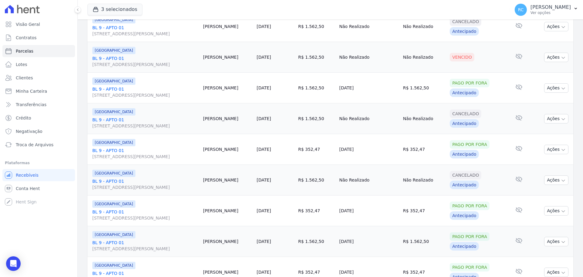
scroll to position [546, 0]
click at [561, 62] on button "Ações" at bounding box center [556, 57] width 24 height 9
click at [535, 105] on link "Liquidação Manual" at bounding box center [554, 105] width 58 height 11
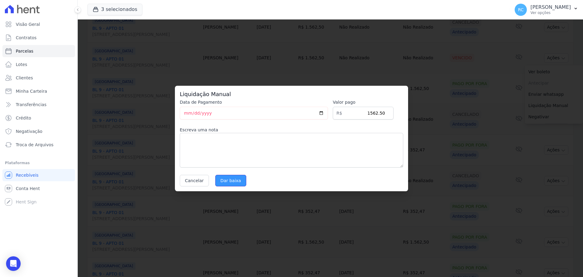
click at [236, 180] on input "Dar baixa" at bounding box center [230, 181] width 31 height 12
select select
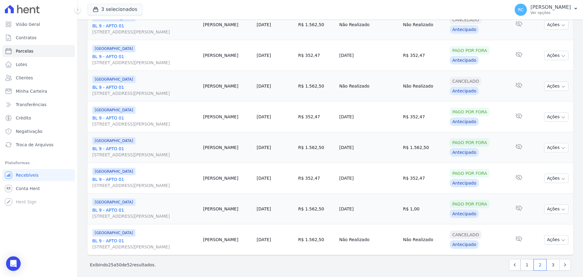
scroll to position [645, 0]
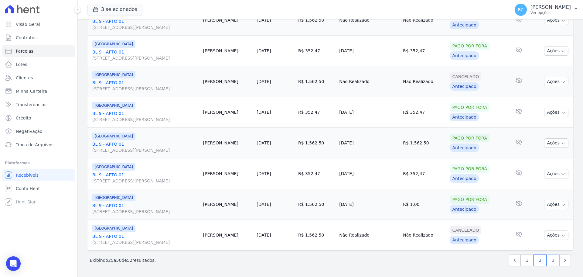
click at [552, 260] on link "3" at bounding box center [552, 260] width 13 height 12
select select
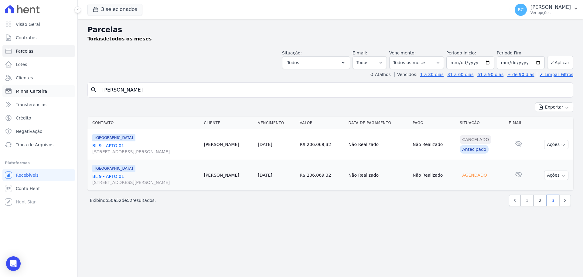
drag, startPoint x: 204, startPoint y: 93, endPoint x: 36, endPoint y: 90, distance: 168.8
click at [0, 114] on div "Visão Geral Contratos [GEOGRAPHIC_DATA] Lotes Clientes Minha Carteira Transferê…" at bounding box center [291, 138] width 583 height 277
paste input "Beatriz Da Silva Carvalho"
type input "Beatriz Da Silva Carvalho"
select select
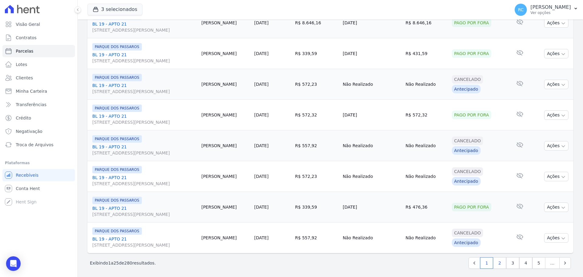
scroll to position [645, 0]
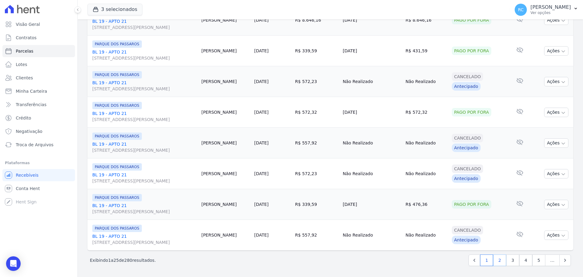
click at [494, 259] on link "2" at bounding box center [499, 260] width 13 height 12
select select
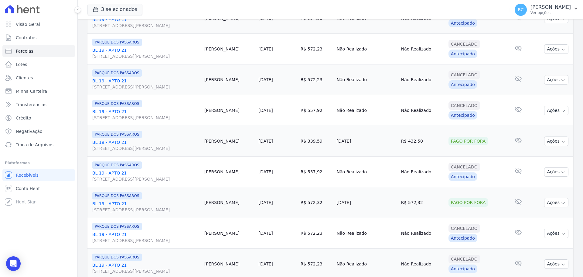
scroll to position [645, 0]
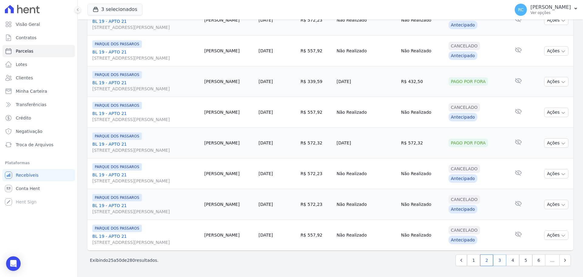
click at [496, 259] on link "3" at bounding box center [499, 260] width 13 height 12
select select
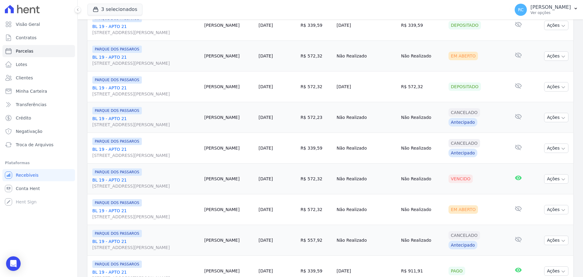
scroll to position [243, 0]
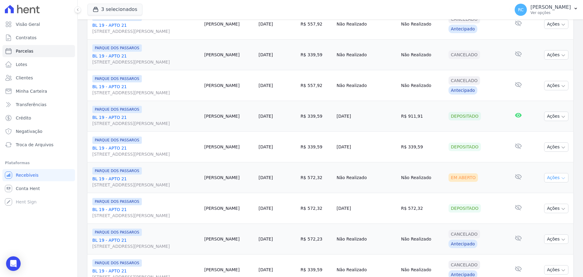
click at [557, 175] on button "Ações" at bounding box center [556, 177] width 24 height 9
click at [539, 225] on link "Liquidação Manual" at bounding box center [554, 224] width 58 height 11
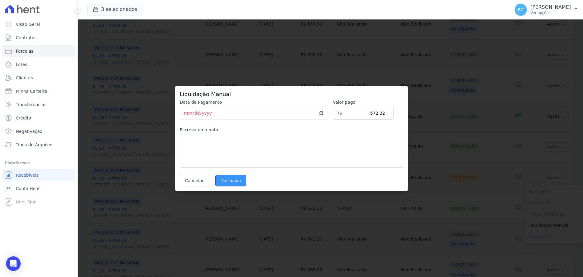
click at [229, 184] on input "Dar baixa" at bounding box center [230, 181] width 31 height 12
select select
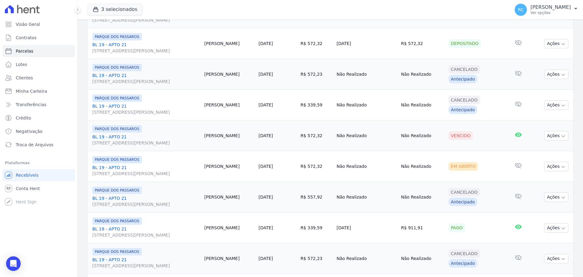
scroll to position [425, 0]
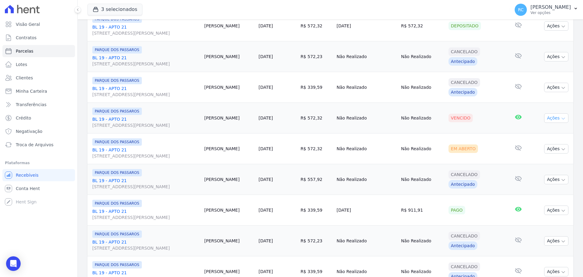
click at [553, 119] on button "Ações" at bounding box center [556, 117] width 24 height 9
click at [564, 162] on link "Liquidação Manual" at bounding box center [554, 165] width 58 height 11
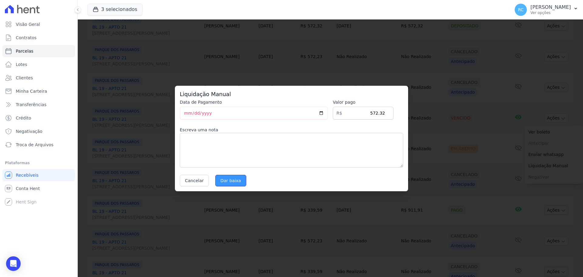
click at [229, 179] on input "Dar baixa" at bounding box center [230, 181] width 31 height 12
select select
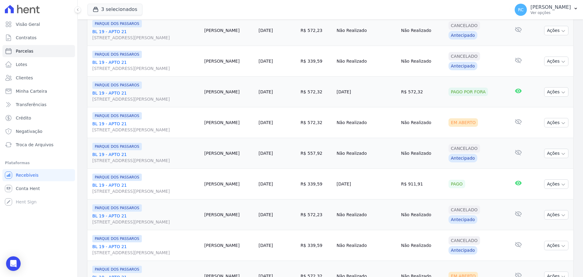
scroll to position [433, 0]
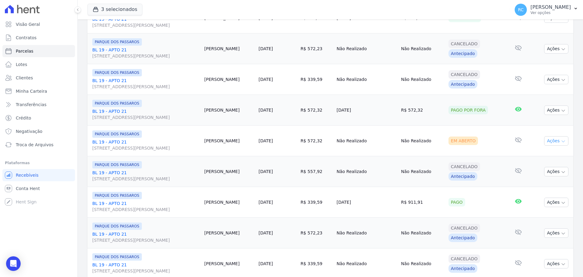
drag, startPoint x: 545, startPoint y: 140, endPoint x: 552, endPoint y: 156, distance: 17.5
click at [545, 141] on button "Ações" at bounding box center [556, 140] width 24 height 9
click at [529, 191] on link "Liquidação Manual" at bounding box center [554, 188] width 58 height 11
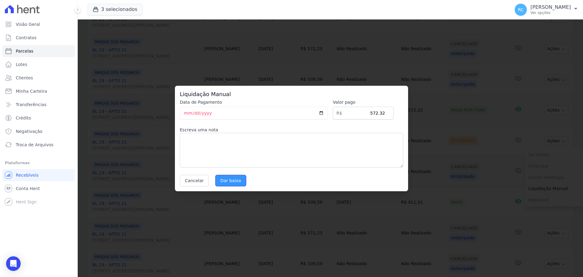
click at [233, 179] on input "Dar baixa" at bounding box center [230, 181] width 31 height 12
select select
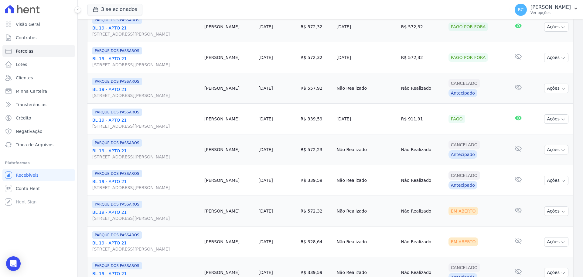
scroll to position [637, 0]
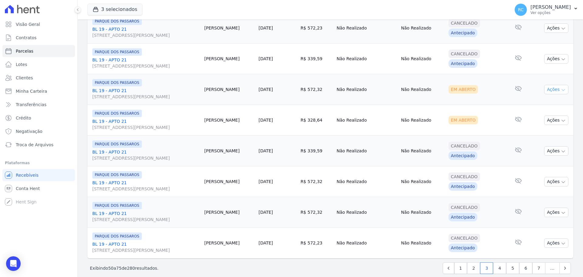
click at [552, 90] on button "Ações" at bounding box center [556, 89] width 24 height 9
click at [523, 83] on td "Nenhum e-mail lido" at bounding box center [518, 89] width 25 height 31
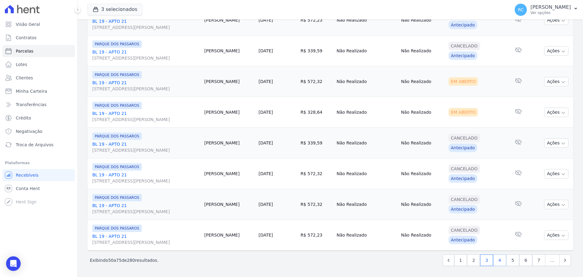
click at [495, 260] on link "4" at bounding box center [499, 260] width 13 height 12
select select
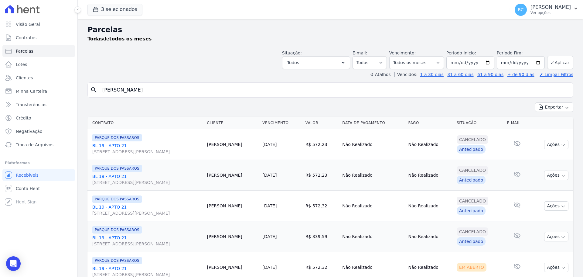
click at [23, 30] on ul "Visão Geral Contratos Parcelas Lotes Clientes Minha Carteira Transferências Cré…" at bounding box center [38, 84] width 73 height 132
click at [25, 28] on link "Visão Geral" at bounding box center [38, 24] width 73 height 12
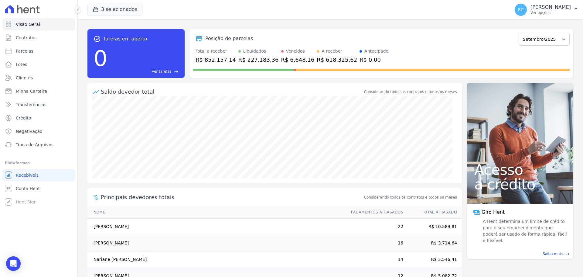
click at [57, 252] on div "Visão Geral Contratos [GEOGRAPHIC_DATA] Lotes Clientes Minha Carteira Transferê…" at bounding box center [38, 138] width 77 height 277
click at [562, 41] on select "Dezembro/2021 Janeiro/2022 Fevereiro/2022 Março/2022 Abril/2022 Maio/2022 Junho…" at bounding box center [544, 39] width 51 height 13
select select "12/2021"
click at [519, 33] on select "Dezembro/2021 Janeiro/2022 Fevereiro/2022 Março/2022 Abril/2022 Maio/2022 Junho…" at bounding box center [544, 39] width 51 height 13
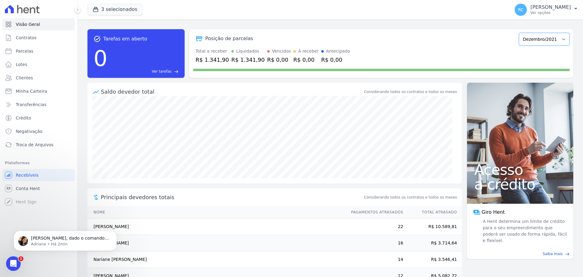
click at [537, 33] on select "Dezembro/2021 Janeiro/2022 Fevereiro/2022 Março/2022 Abril/2022 Maio/2022 Junho…" at bounding box center [544, 39] width 51 height 13
click at [46, 236] on p "Raquel, dado o comando para espelhamento. Sobre o contrato: Não é possível deix…" at bounding box center [70, 238] width 78 height 6
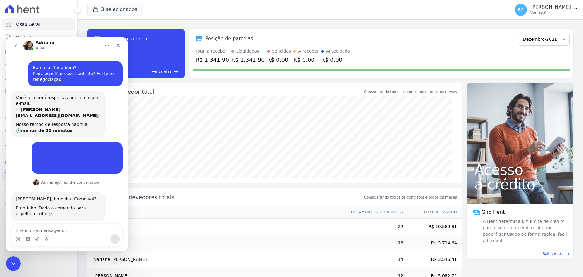
scroll to position [7, 0]
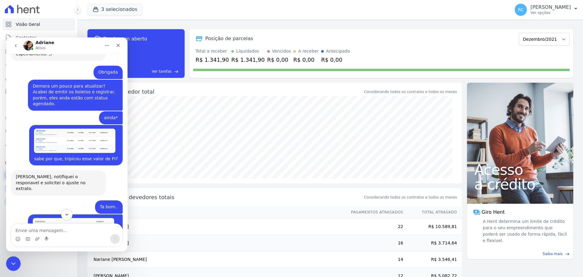
click at [65, 215] on icon "Scroll to bottom" at bounding box center [66, 214] width 5 height 5
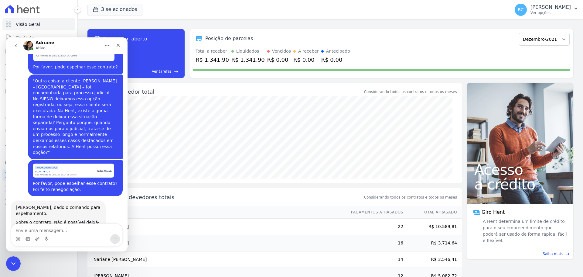
scroll to position [407, 0]
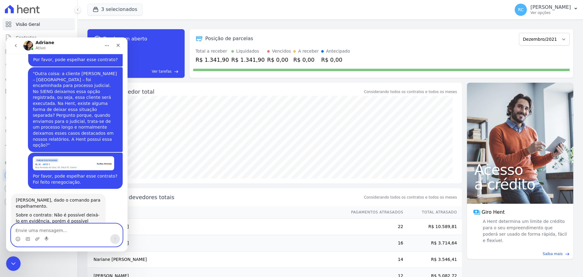
click at [61, 228] on textarea "Envie uma mensagem..." at bounding box center [66, 228] width 111 height 10
type textarea "o"
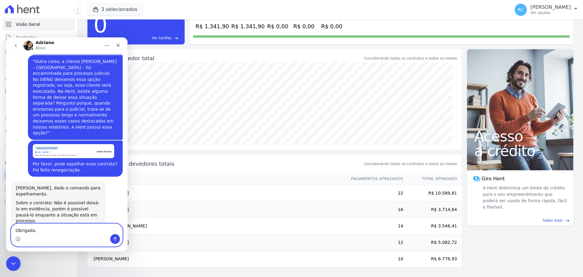
scroll to position [0, 0]
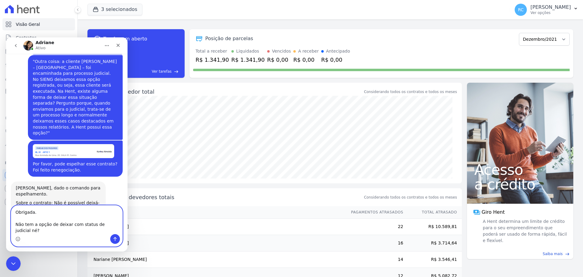
type textarea "Obrigada. Não tem a opção de deixar com status de judicial né?"
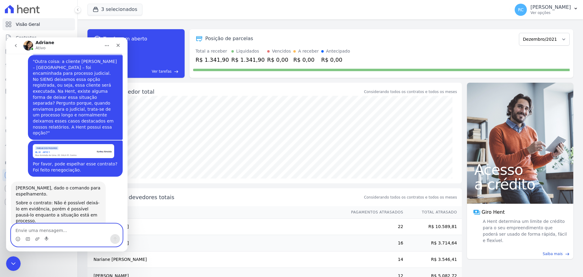
scroll to position [440, 0]
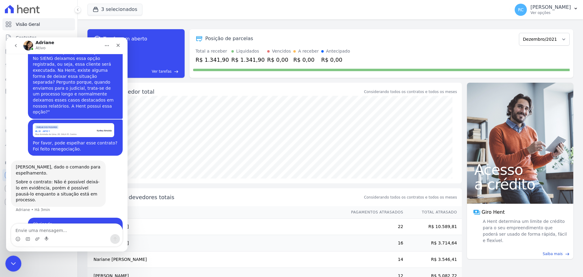
drag, startPoint x: 10, startPoint y: 261, endPoint x: 10, endPoint y: 257, distance: 4.2
click at [9, 260] on icon "Fechar mensagem da Intercom" at bounding box center [12, 262] width 7 height 7
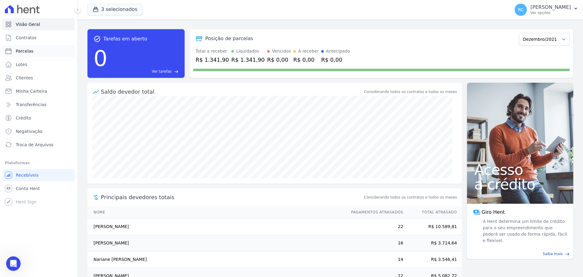
click at [44, 47] on link "Parcelas" at bounding box center [38, 51] width 73 height 12
select select
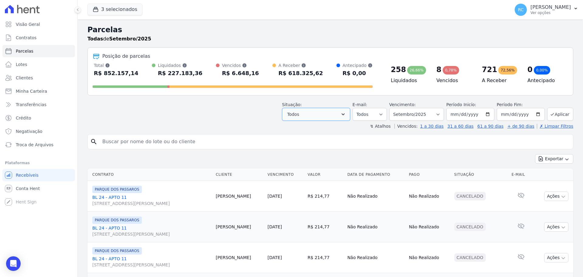
click at [315, 119] on button "Todos" at bounding box center [316, 114] width 68 height 13
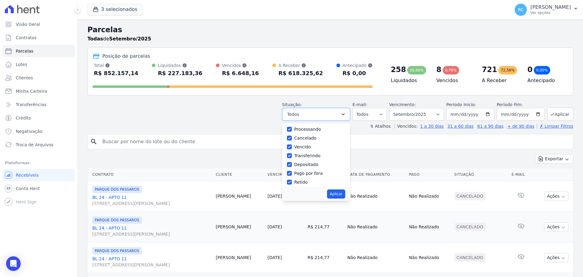
scroll to position [41, 0]
click at [18, 263] on div "Open Intercom Messenger" at bounding box center [13, 263] width 16 height 16
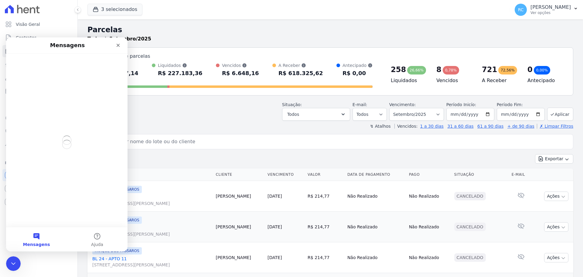
scroll to position [0, 0]
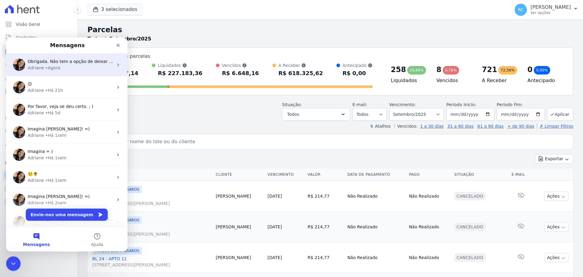
click at [83, 71] on div "Adriane • Agora" at bounding box center [71, 68] width 86 height 6
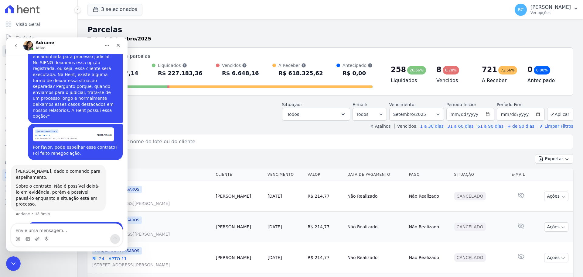
scroll to position [440, 0]
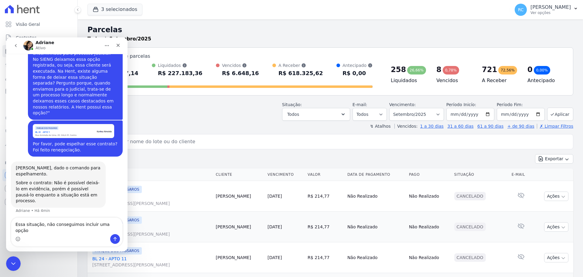
type textarea "Essa situação, não conseguimos incluir uma opção?"
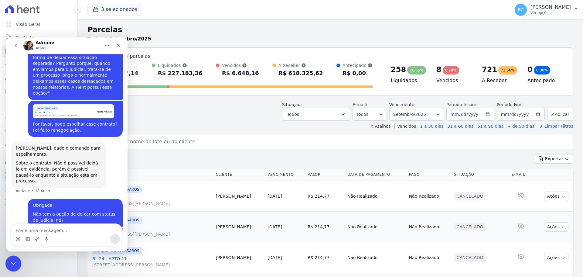
click at [13, 262] on icon "Fechar mensagem da Intercom" at bounding box center [12, 262] width 4 height 2
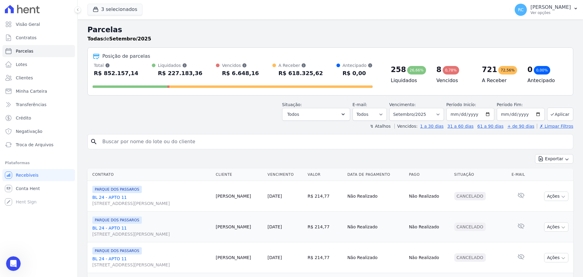
click at [477, 32] on h2 "Parcelas" at bounding box center [330, 29] width 486 height 11
click at [436, 70] on div "8" at bounding box center [438, 70] width 5 height 10
drag, startPoint x: 438, startPoint y: 74, endPoint x: 440, endPoint y: 87, distance: 12.9
click at [438, 74] on div "8 0,78% Vencidos" at bounding box center [454, 73] width 46 height 23
drag, startPoint x: 20, startPoint y: 511, endPoint x: 11, endPoint y: 260, distance: 251.2
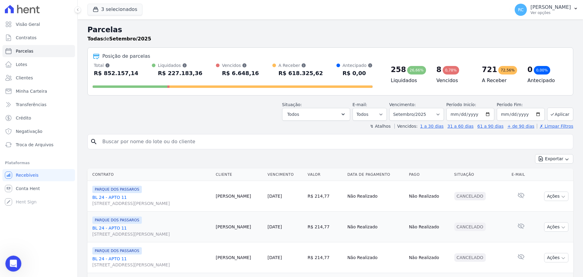
drag, startPoint x: 11, startPoint y: 260, endPoint x: 12, endPoint y: 255, distance: 4.8
click at [10, 260] on icon "Abrir mensagem da Intercom" at bounding box center [13, 262] width 10 height 10
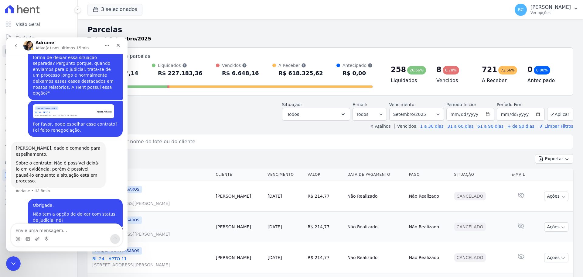
click at [44, 227] on textarea "Envie uma mensagem..." at bounding box center [66, 228] width 111 height 10
type textarea "Outra coisa:"
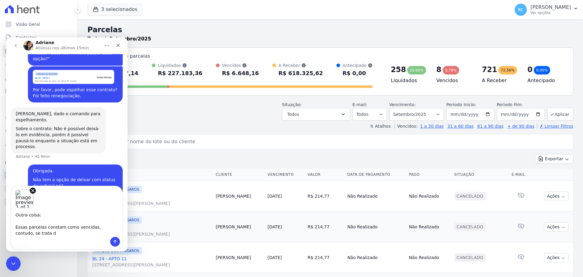
scroll to position [498, 0]
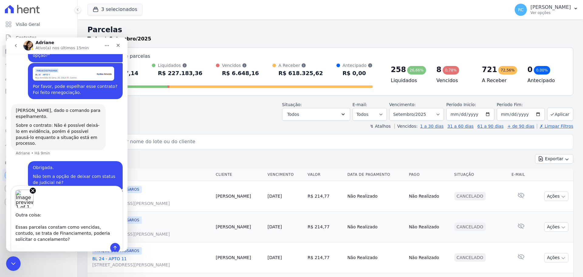
type textarea "Outra coisa: Essas parcelas constam como vencidas, contudo, se trata de Financi…"
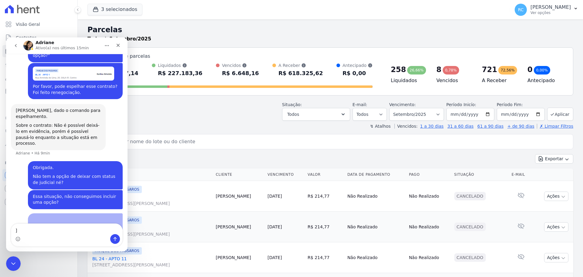
scroll to position [506, 0]
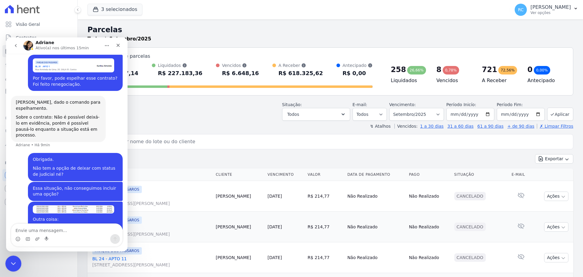
click at [5, 265] on div "Fechar mensagem da Intercom" at bounding box center [12, 262] width 15 height 15
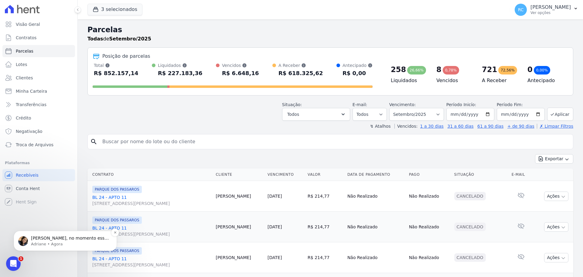
scroll to position [0, 0]
click at [53, 241] on p "Adriane • Agora" at bounding box center [70, 243] width 78 height 5
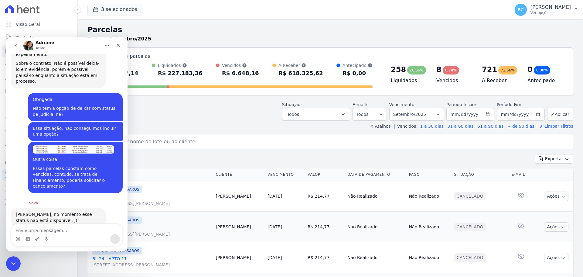
scroll to position [563, 0]
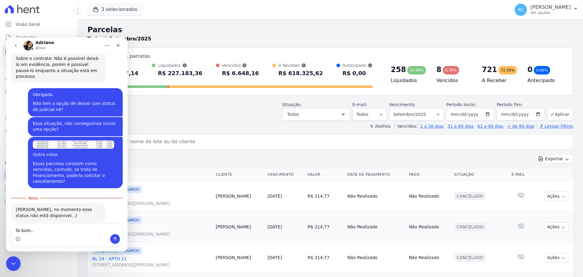
type textarea "Ta bom.."
type textarea "]"
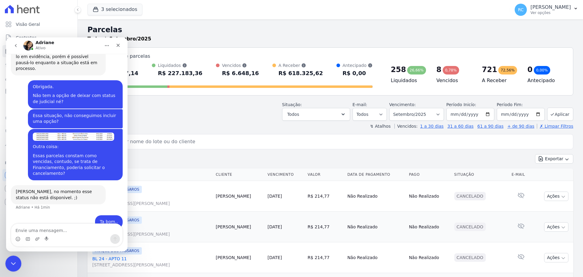
click at [16, 265] on icon "Fechar mensagem da Intercom" at bounding box center [12, 262] width 7 height 7
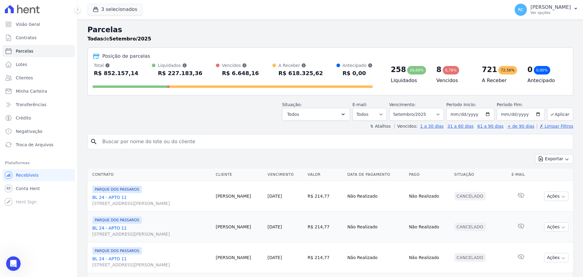
click at [21, 263] on div "Visão Geral Contratos [GEOGRAPHIC_DATA] Lotes Clientes Minha Carteira Transferê…" at bounding box center [38, 138] width 77 height 277
click at [20, 263] on html at bounding box center [12, 262] width 15 height 15
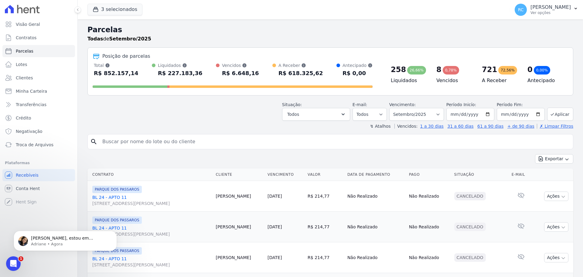
scroll to position [572, 0]
click at [43, 248] on div "Raquel, estou em atendimento, mas assim que finalizar irei providenciar os desc…" at bounding box center [65, 240] width 103 height 20
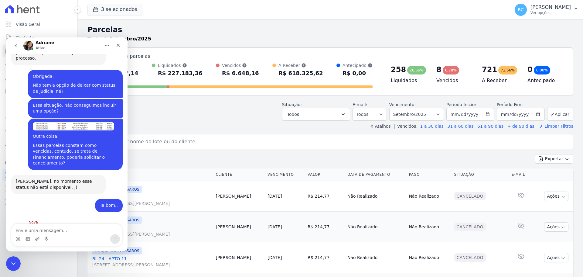
scroll to position [582, 0]
drag, startPoint x: 38, startPoint y: 227, endPoint x: 42, endPoint y: 218, distance: 9.9
click at [38, 227] on textarea "Envie uma mensagem..." at bounding box center [66, 228] width 111 height 10
type textarea "Obrigada viu?"
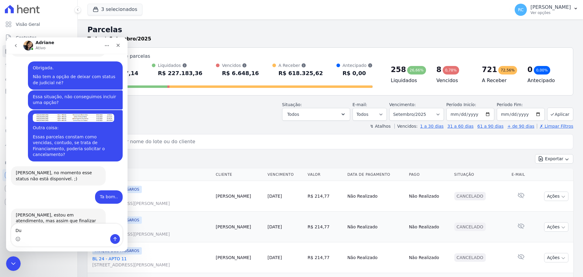
type textarea "D"
click at [13, 263] on icon "Fechar mensagem da Intercom" at bounding box center [12, 262] width 7 height 7
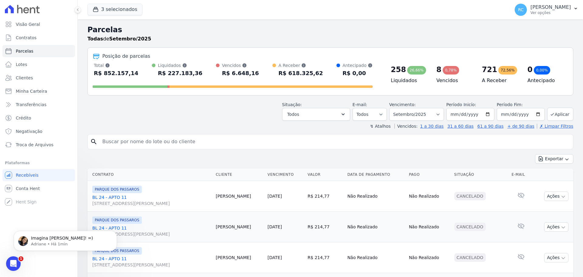
scroll to position [0, 0]
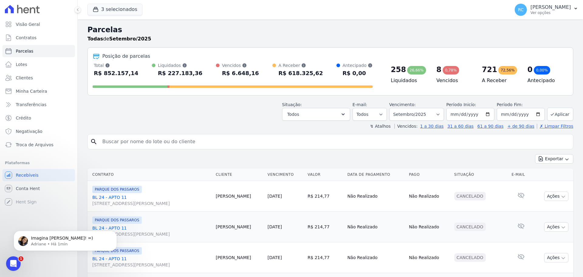
click at [140, 147] on input "search" at bounding box center [335, 141] width 472 height 12
click at [46, 232] on div "Imagina Raquel! =) Adriane • Há 1min" at bounding box center [65, 240] width 103 height 20
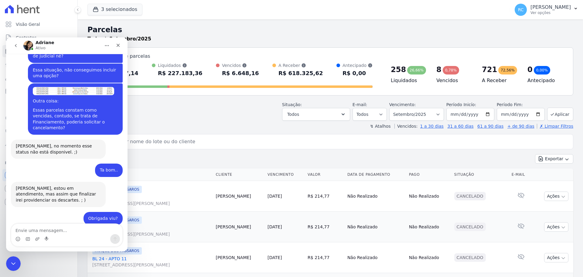
scroll to position [618, 0]
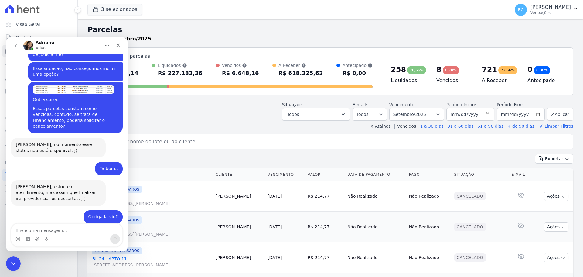
click at [60, 229] on textarea "Envie uma mensagem..." at bounding box center [66, 228] width 111 height 10
drag, startPoint x: 60, startPoint y: 228, endPoint x: 36, endPoint y: 242, distance: 27.4
click at [56, 231] on textarea "Envie uma mensagem..." at bounding box center [66, 228] width 111 height 10
click at [19, 266] on div "Fechar mensagem da Intercom" at bounding box center [12, 262] width 15 height 15
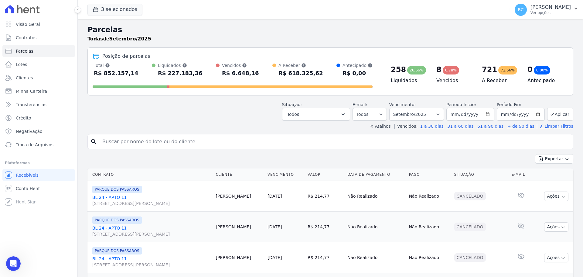
click at [144, 141] on input "search" at bounding box center [335, 141] width 472 height 12
paste input "VIVIANE BISPO DA SILVA SANTOS"
type input "VIVIANE BISPO DA SILVA SANTOS"
select select
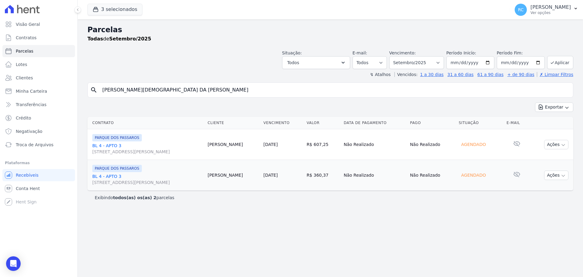
drag, startPoint x: 200, startPoint y: 85, endPoint x: 0, endPoint y: 88, distance: 200.1
click at [0, 91] on div "Visão Geral Contratos [GEOGRAPHIC_DATA] Lotes Clientes Minha Carteira Transferê…" at bounding box center [291, 138] width 583 height 277
paste input "Sabrina da Silva Barreto"
type input "Sabrina da Silva Barreto"
select select
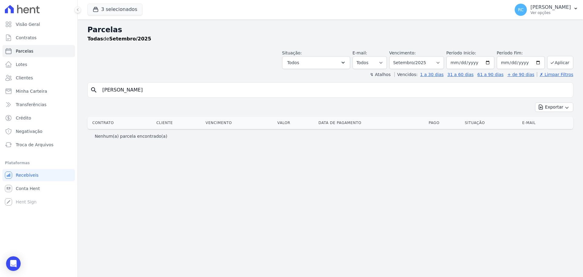
drag, startPoint x: 52, startPoint y: 96, endPoint x: 0, endPoint y: 102, distance: 52.2
click at [0, 102] on div "Visão Geral Contratos [GEOGRAPHIC_DATA] Lotes Clientes Minha Carteira Transferê…" at bounding box center [291, 138] width 583 height 277
paste input "46066052861"
type input "460.660.528-61"
select select
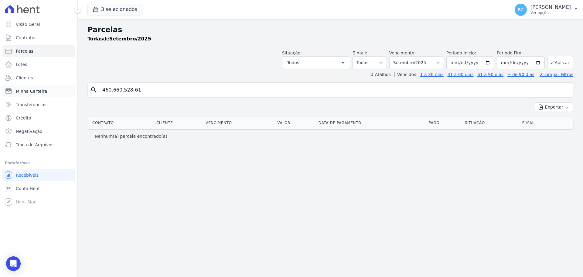
drag, startPoint x: 164, startPoint y: 87, endPoint x: 39, endPoint y: 91, distance: 124.8
click at [49, 91] on div "Visão Geral Contratos [GEOGRAPHIC_DATA] Lotes Clientes Minha Carteira Transferê…" at bounding box center [291, 138] width 583 height 277
paste input "search"
type input "460.660.528-61"
select select
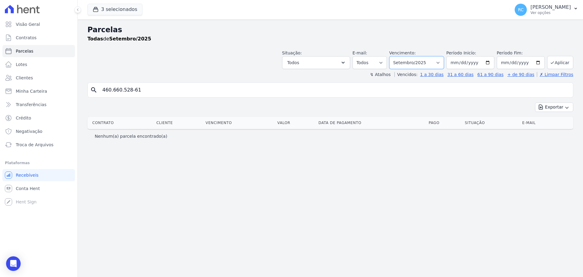
click at [414, 62] on select "Filtrar por período ──────── Todos os meses Dezembro/2021 Janeiro/2022 Fevereir…" at bounding box center [416, 62] width 55 height 13
click at [53, 75] on link "Clientes" at bounding box center [38, 78] width 73 height 12
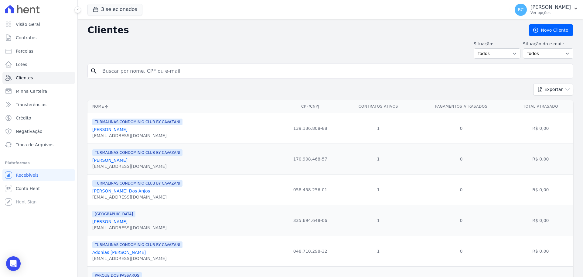
click at [161, 70] on input "search" at bounding box center [335, 71] width 472 height 12
type input "v"
paste input "460.660.528-61"
type input "460.660.528-61"
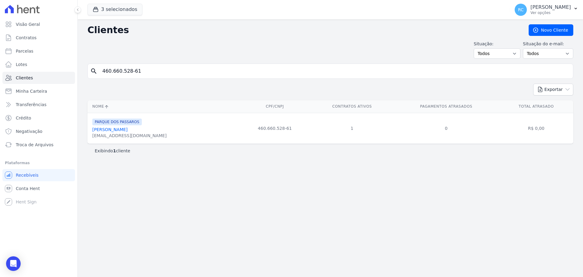
drag, startPoint x: 150, startPoint y: 131, endPoint x: 90, endPoint y: 129, distance: 59.5
click at [90, 129] on td "PARQUE DOS PASSAROS Sabrina Barreto Da Silva sabrinabarreto.2017@gmail.com" at bounding box center [162, 128] width 151 height 31
copy link "Sabrina Barreto Da Silva"
click at [55, 50] on link "Parcelas" at bounding box center [38, 51] width 73 height 12
select select
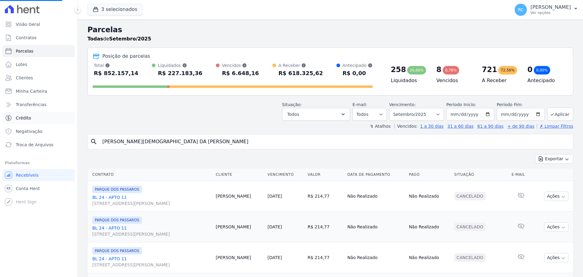
drag, startPoint x: 180, startPoint y: 139, endPoint x: 17, endPoint y: 118, distance: 163.8
click at [0, 127] on div "Visão Geral Contratos [GEOGRAPHIC_DATA] Lotes Clientes Minha Carteira Transferê…" at bounding box center [291, 138] width 583 height 277
select select
click at [107, 143] on input "search" at bounding box center [335, 141] width 472 height 12
paste input "Sabrina Barreto Da Silva"
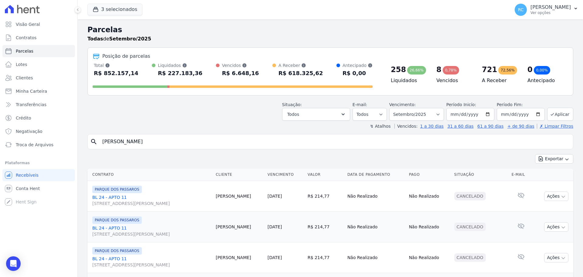
type input "Sabrina Barreto Da Silva"
select select
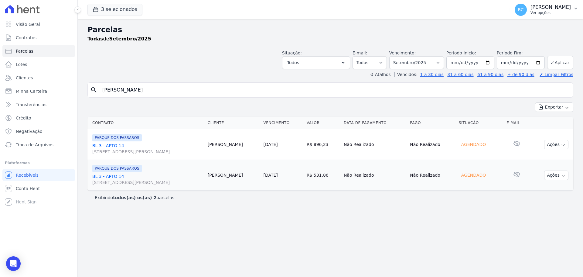
click at [550, 17] on button "RC Raquel Costa de Almeida Ver opções" at bounding box center [546, 9] width 73 height 17
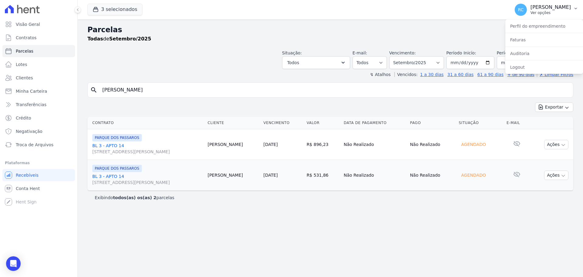
click at [554, 7] on p "[PERSON_NAME] [PERSON_NAME]" at bounding box center [550, 7] width 40 height 6
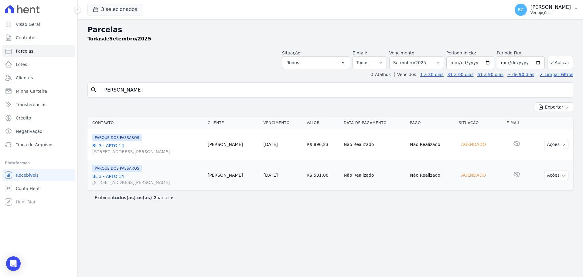
drag, startPoint x: 554, startPoint y: 7, endPoint x: 548, endPoint y: 10, distance: 6.4
click at [553, 7] on p "[PERSON_NAME] [PERSON_NAME]" at bounding box center [550, 7] width 40 height 6
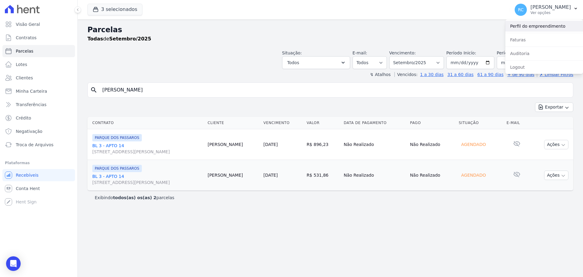
click at [538, 27] on link "Perfil do empreendimento" at bounding box center [544, 26] width 78 height 11
drag, startPoint x: 178, startPoint y: 88, endPoint x: 0, endPoint y: 87, distance: 178.2
click at [0, 88] on div "Visão Geral Contratos [GEOGRAPHIC_DATA] Lotes Clientes Minha Carteira Transferê…" at bounding box center [291, 138] width 583 height 277
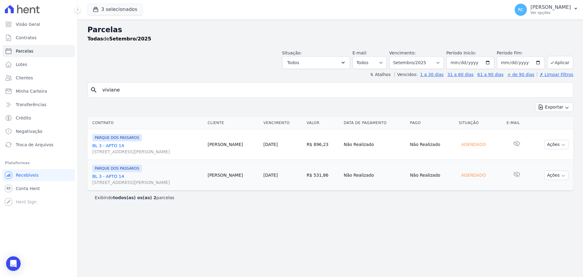
type input "VIVIANE BISPO DA SILVA SANTOS"
select select
drag, startPoint x: 193, startPoint y: 91, endPoint x: 19, endPoint y: 91, distance: 173.3
click at [14, 94] on div "Visão Geral Contratos [GEOGRAPHIC_DATA] Lotes Clientes Minha Carteira Transferê…" at bounding box center [291, 138] width 583 height 277
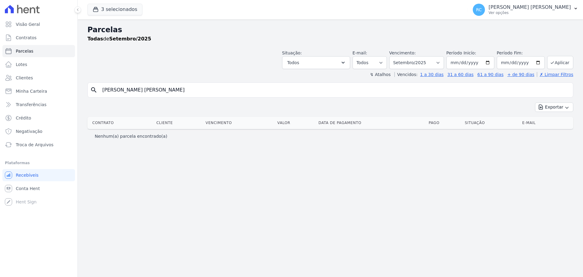
select select
click at [181, 92] on input "[PERSON_NAME] [PERSON_NAME]" at bounding box center [335, 90] width 472 height 12
click at [31, 187] on span "Conta Hent" at bounding box center [28, 188] width 24 height 6
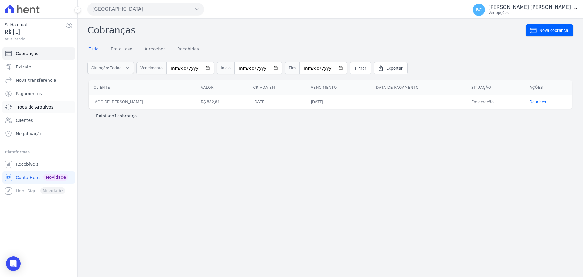
click at [43, 111] on link "Troca de Arquivos" at bounding box center [38, 107] width 73 height 12
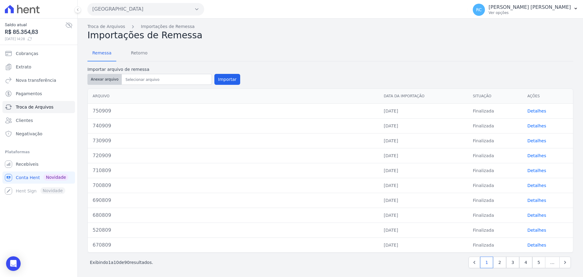
click at [109, 75] on button "Anexar arquivo" at bounding box center [104, 79] width 34 height 11
type input "760909"
drag, startPoint x: 227, startPoint y: 72, endPoint x: 223, endPoint y: 76, distance: 6.0
click at [223, 76] on div "Importar arquivo de remessa Anexar arquivo Importar" at bounding box center [163, 76] width 153 height 20
click at [223, 76] on button "Importar" at bounding box center [227, 79] width 26 height 11
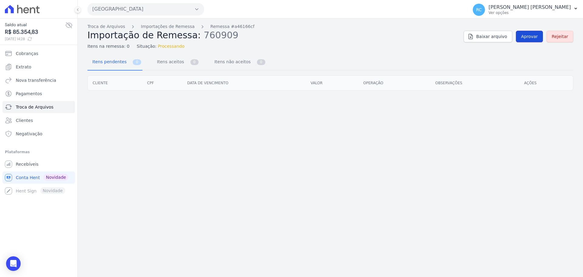
click at [529, 40] on link "Aprovar" at bounding box center [529, 37] width 27 height 12
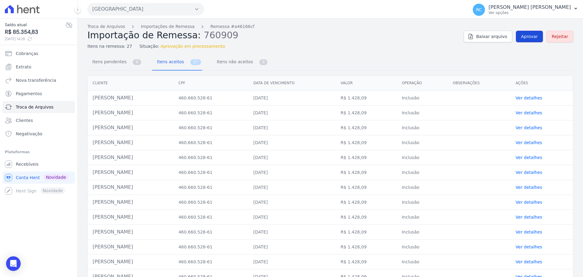
click at [522, 37] on span "Aprovar" at bounding box center [529, 36] width 17 height 6
click at [518, 38] on link "Aprovar" at bounding box center [529, 37] width 27 height 12
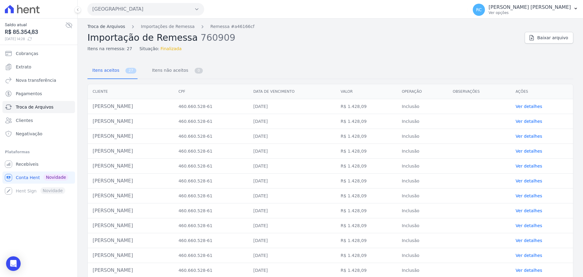
click at [105, 28] on link "Troca de Arquivos" at bounding box center [106, 26] width 38 height 6
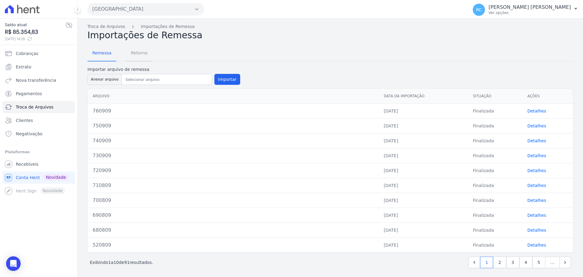
click at [143, 52] on span "Retorno" at bounding box center [139, 53] width 24 height 12
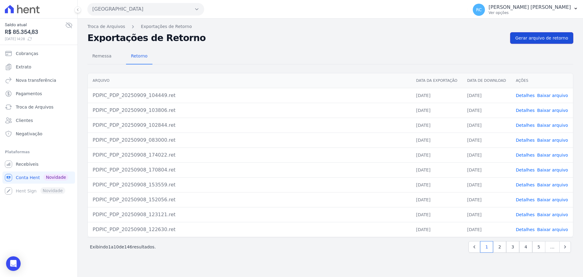
click at [550, 41] on link "Gerar arquivo de retorno" at bounding box center [541, 38] width 63 height 12
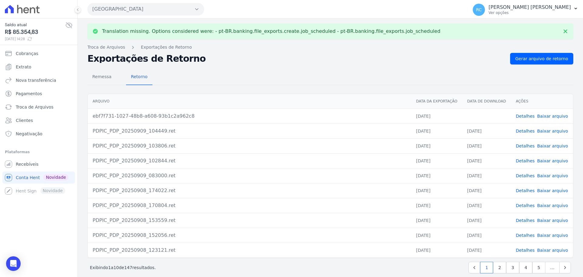
click at [543, 116] on link "Baixar arquivo" at bounding box center [552, 116] width 31 height 5
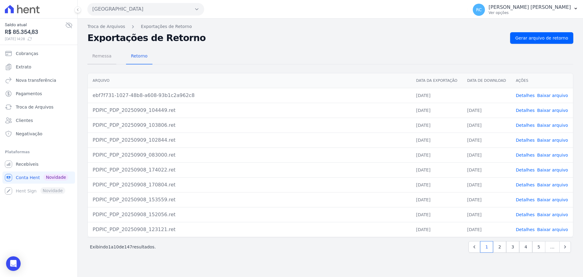
click at [98, 61] on span "Remessa" at bounding box center [102, 56] width 26 height 12
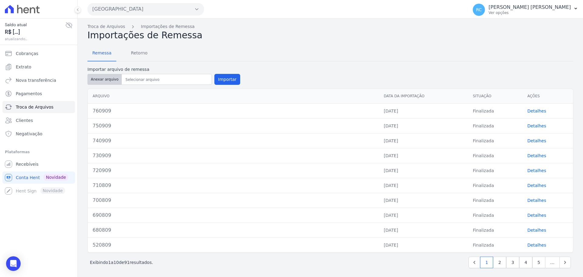
click at [110, 80] on button "Anexar arquivo" at bounding box center [104, 79] width 34 height 11
type input "770909"
click at [214, 81] on button "Importar" at bounding box center [227, 79] width 26 height 11
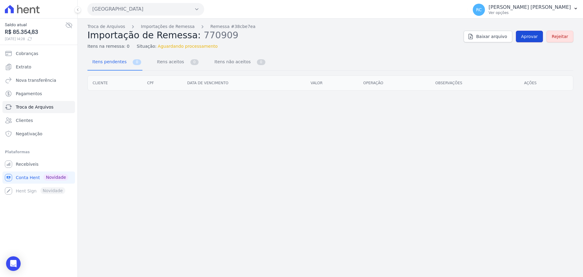
click at [529, 37] on span "Aprovar" at bounding box center [529, 36] width 17 height 6
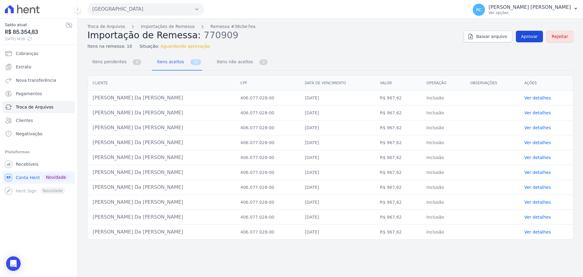
click at [531, 33] on link "Aprovar" at bounding box center [529, 37] width 27 height 12
click at [534, 37] on span "Aprovar" at bounding box center [529, 36] width 17 height 6
click at [532, 38] on span "Aprovar" at bounding box center [529, 36] width 17 height 6
click at [528, 40] on link "Aprovar" at bounding box center [529, 37] width 27 height 12
click at [529, 41] on link "Aprovar" at bounding box center [529, 37] width 27 height 12
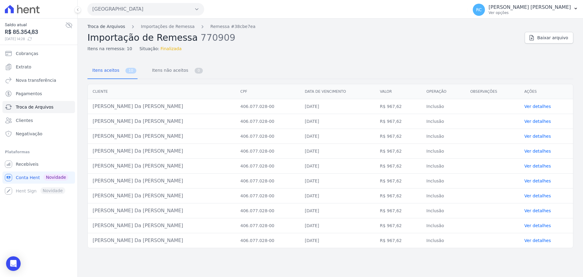
click at [94, 28] on link "Troca de Arquivos" at bounding box center [106, 26] width 38 height 6
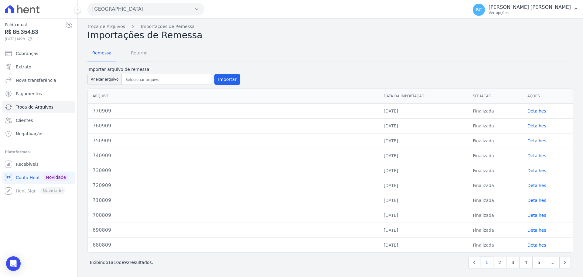
click at [144, 53] on span "Retorno" at bounding box center [139, 53] width 24 height 12
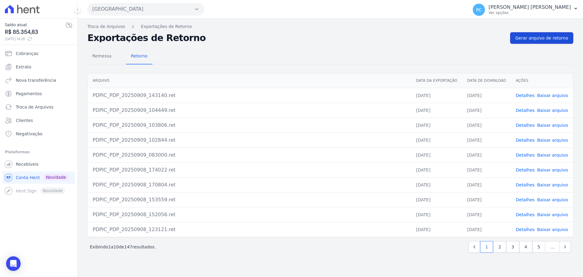
click at [554, 40] on span "Gerar arquivo de retorno" at bounding box center [541, 38] width 53 height 6
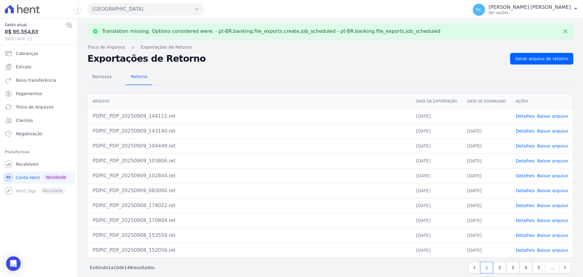
click at [545, 114] on link "Baixar arquivo" at bounding box center [552, 116] width 31 height 5
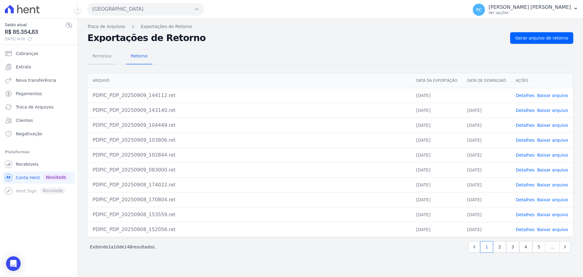
click at [104, 56] on span "Remessa" at bounding box center [102, 56] width 26 height 12
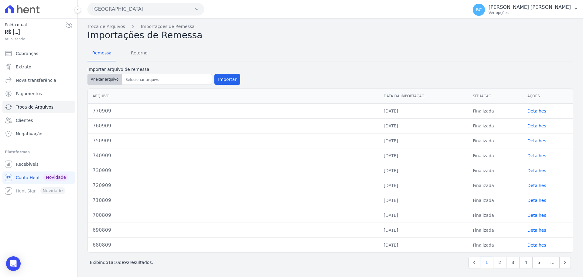
click at [105, 77] on button "Anexar arquivo" at bounding box center [104, 79] width 34 height 11
type input "780909"
click at [225, 82] on button "Importar" at bounding box center [227, 79] width 26 height 11
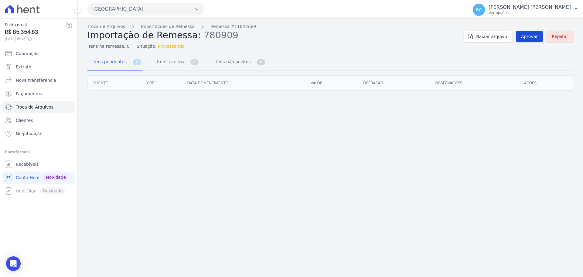
click at [527, 36] on span "Aprovar" at bounding box center [529, 36] width 17 height 6
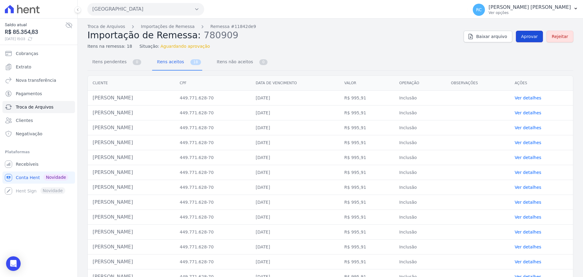
click at [526, 40] on link "Aprovar" at bounding box center [529, 37] width 27 height 12
click at [531, 39] on span "Aprovar" at bounding box center [529, 36] width 17 height 6
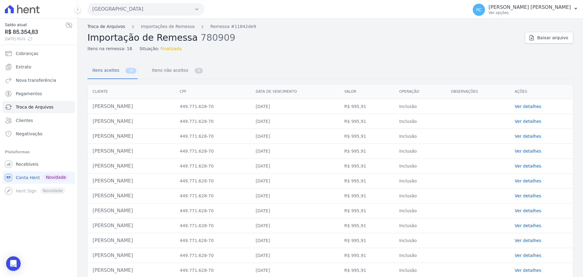
click at [93, 25] on link "Troca de Arquivos" at bounding box center [106, 26] width 38 height 6
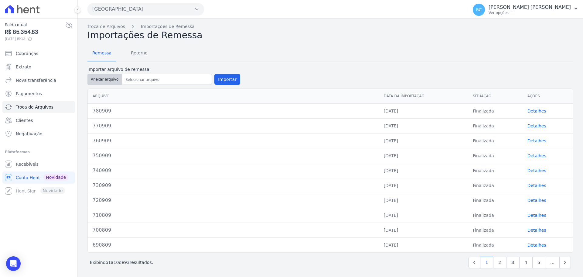
click at [104, 77] on button "Anexar arquivo" at bounding box center [104, 79] width 34 height 11
type input "790909"
click at [221, 77] on button "Importar" at bounding box center [227, 79] width 26 height 11
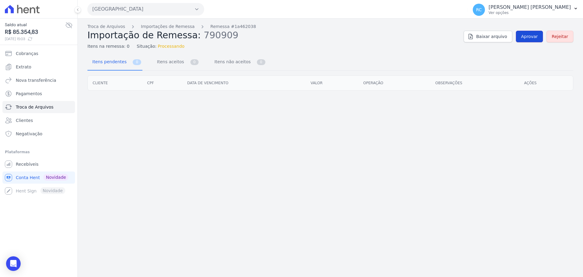
click at [530, 36] on span "Aprovar" at bounding box center [529, 36] width 17 height 6
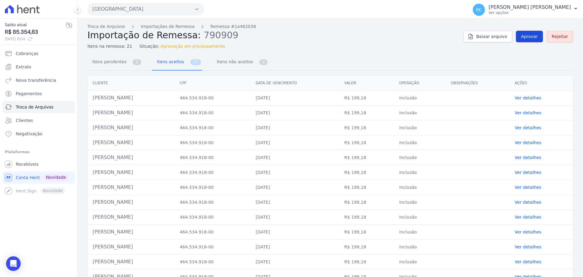
click at [519, 35] on link "Aprovar" at bounding box center [529, 37] width 27 height 12
click at [524, 38] on span "Aprovar" at bounding box center [529, 36] width 17 height 6
click at [529, 39] on span "Aprovar" at bounding box center [529, 36] width 17 height 6
click at [527, 37] on span "Aprovar" at bounding box center [529, 36] width 17 height 6
click at [530, 36] on span "Aprovar" at bounding box center [529, 36] width 17 height 6
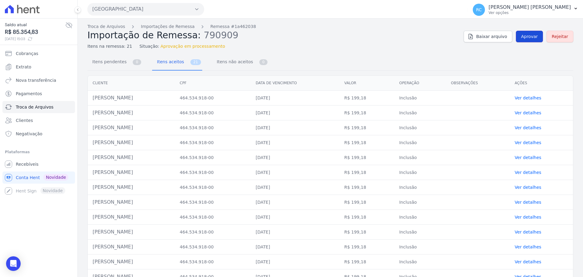
click at [521, 36] on span "Aprovar" at bounding box center [529, 36] width 17 height 6
click at [525, 35] on span "Aprovar" at bounding box center [529, 36] width 17 height 6
click at [528, 41] on link "Aprovar" at bounding box center [529, 37] width 27 height 12
click at [529, 34] on span "Aprovar" at bounding box center [529, 36] width 17 height 6
click at [518, 34] on link "Aprovar" at bounding box center [529, 37] width 27 height 12
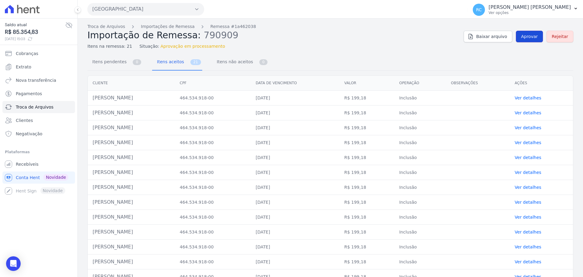
click at [522, 35] on span "Aprovar" at bounding box center [529, 36] width 17 height 6
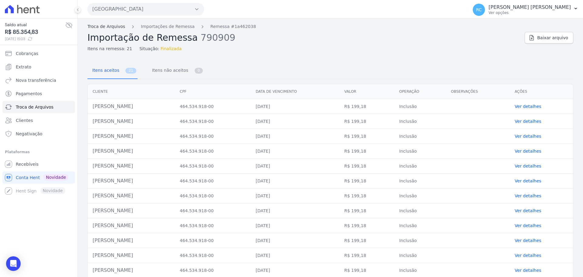
click at [108, 24] on link "Troca de Arquivos" at bounding box center [106, 26] width 38 height 6
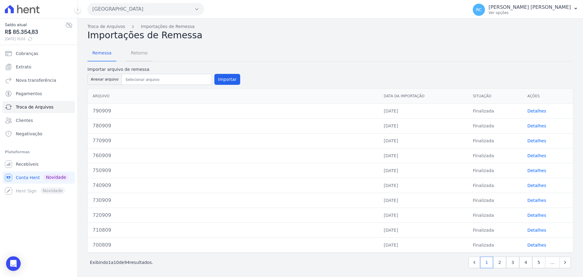
drag, startPoint x: 130, startPoint y: 53, endPoint x: 136, endPoint y: 50, distance: 6.4
click at [130, 53] on span "Retorno" at bounding box center [139, 53] width 24 height 12
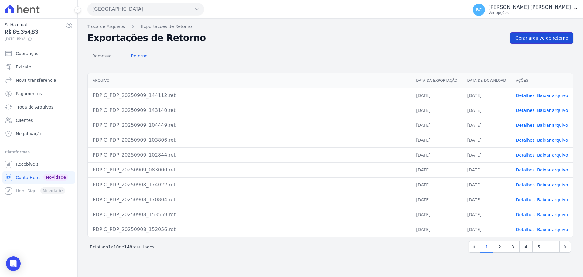
click at [565, 38] on span "Gerar arquivo de retorno" at bounding box center [541, 38] width 53 height 6
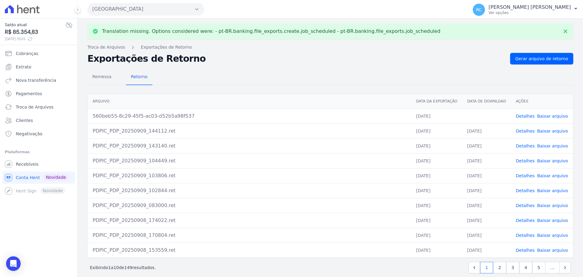
click at [546, 115] on link "Baixar arquivo" at bounding box center [552, 116] width 31 height 5
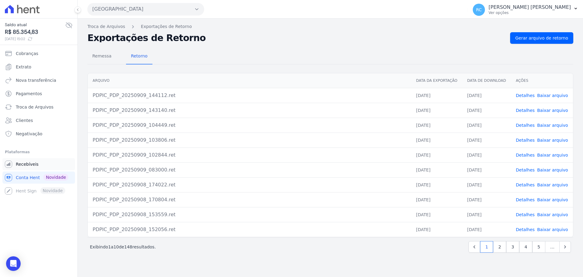
click at [32, 166] on span "Recebíveis" at bounding box center [27, 164] width 23 height 6
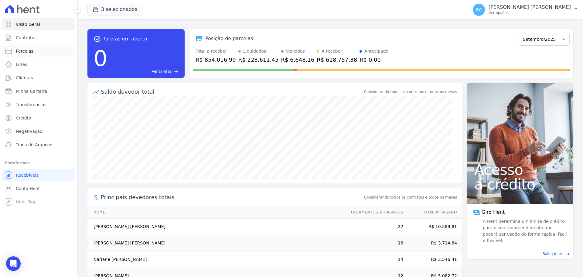
click at [37, 50] on link "Parcelas" at bounding box center [38, 51] width 73 height 12
select select
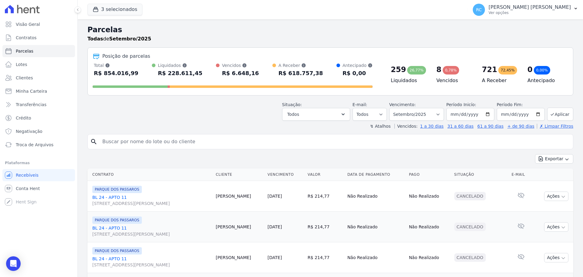
drag, startPoint x: 139, startPoint y: 142, endPoint x: 176, endPoint y: 104, distance: 53.2
click at [140, 141] on input "search" at bounding box center [335, 141] width 472 height 12
paste input "[PERSON_NAME]"
type input "[PERSON_NAME]"
select select
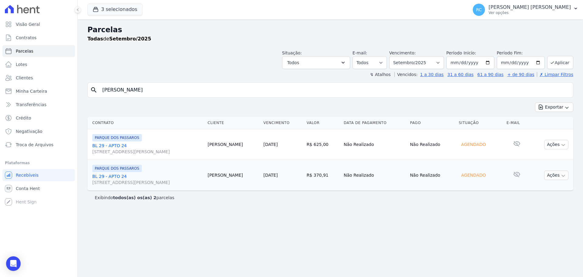
drag, startPoint x: 185, startPoint y: 84, endPoint x: 0, endPoint y: 96, distance: 184.9
click at [0, 96] on div "Visão Geral Contratos [GEOGRAPHIC_DATA] Lotes Clientes Minha Carteira Transferê…" at bounding box center [291, 138] width 583 height 277
paste input "[DEMOGRAPHIC_DATA][PERSON_NAME]"
type input "[DEMOGRAPHIC_DATA][PERSON_NAME]"
select select
